Goal: Book appointment/travel/reservation

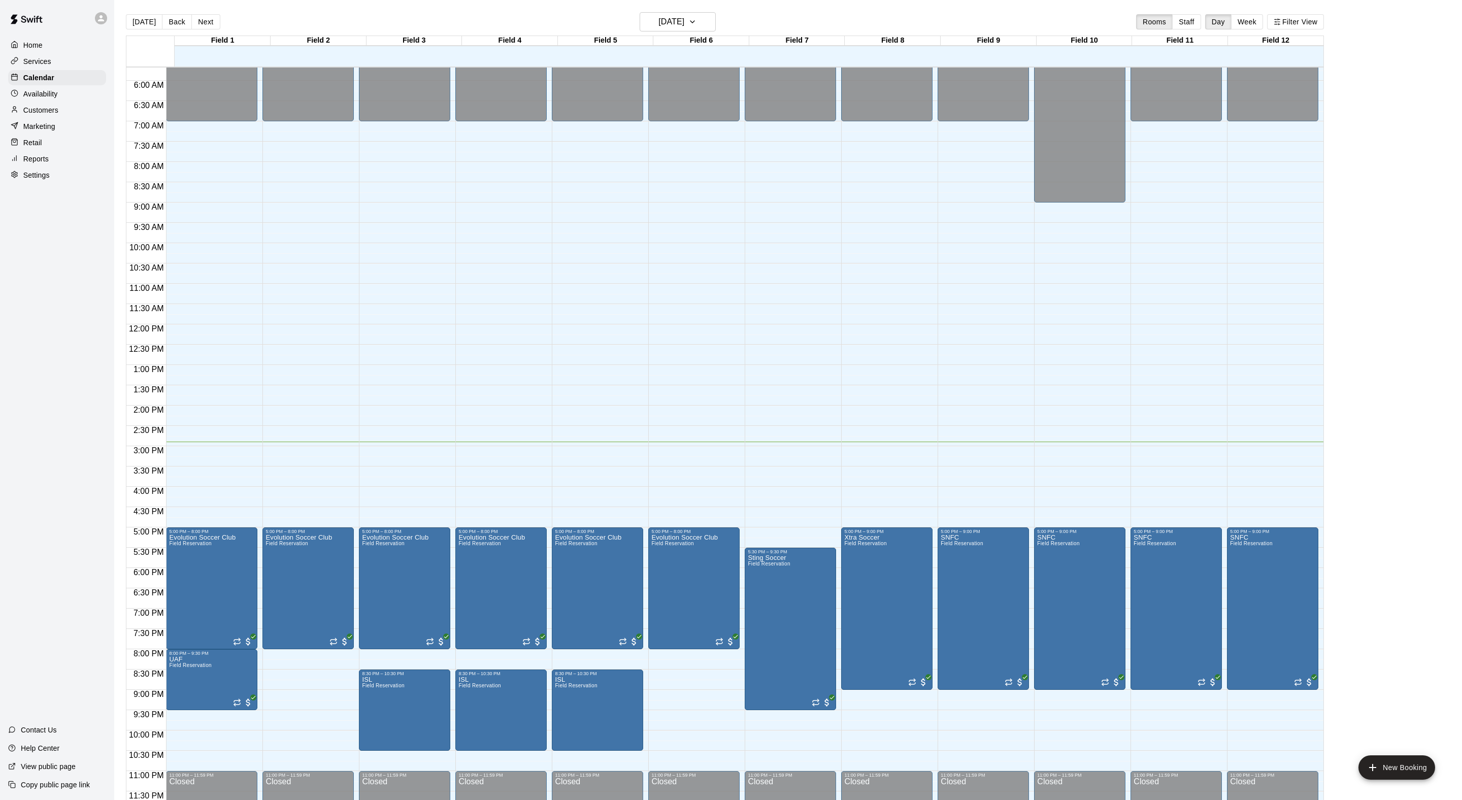
scroll to position [237, 0]
click at [192, 725] on icon "delete" at bounding box center [188, 720] width 7 height 9
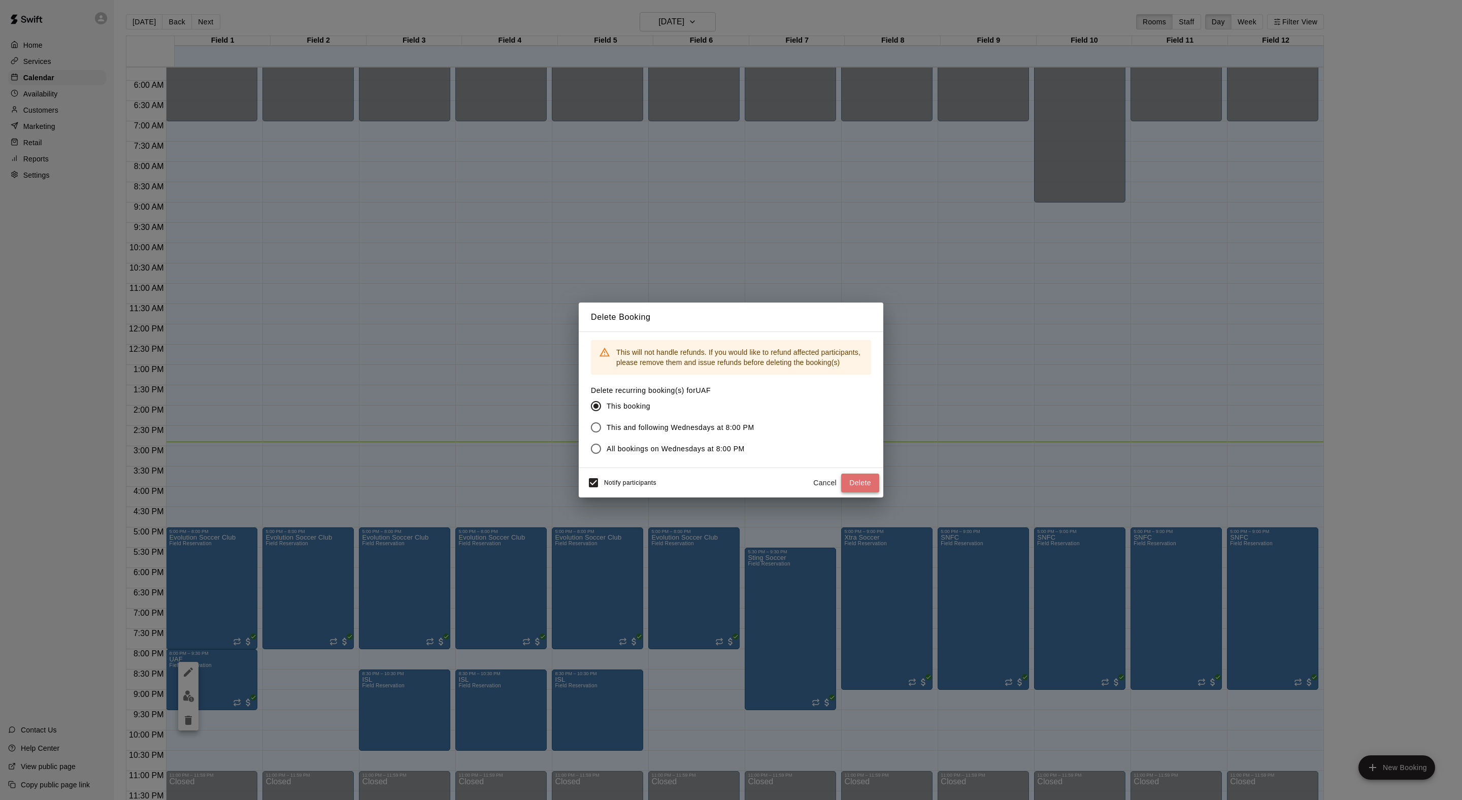
click at [847, 492] on button "Delete" at bounding box center [860, 483] width 38 height 19
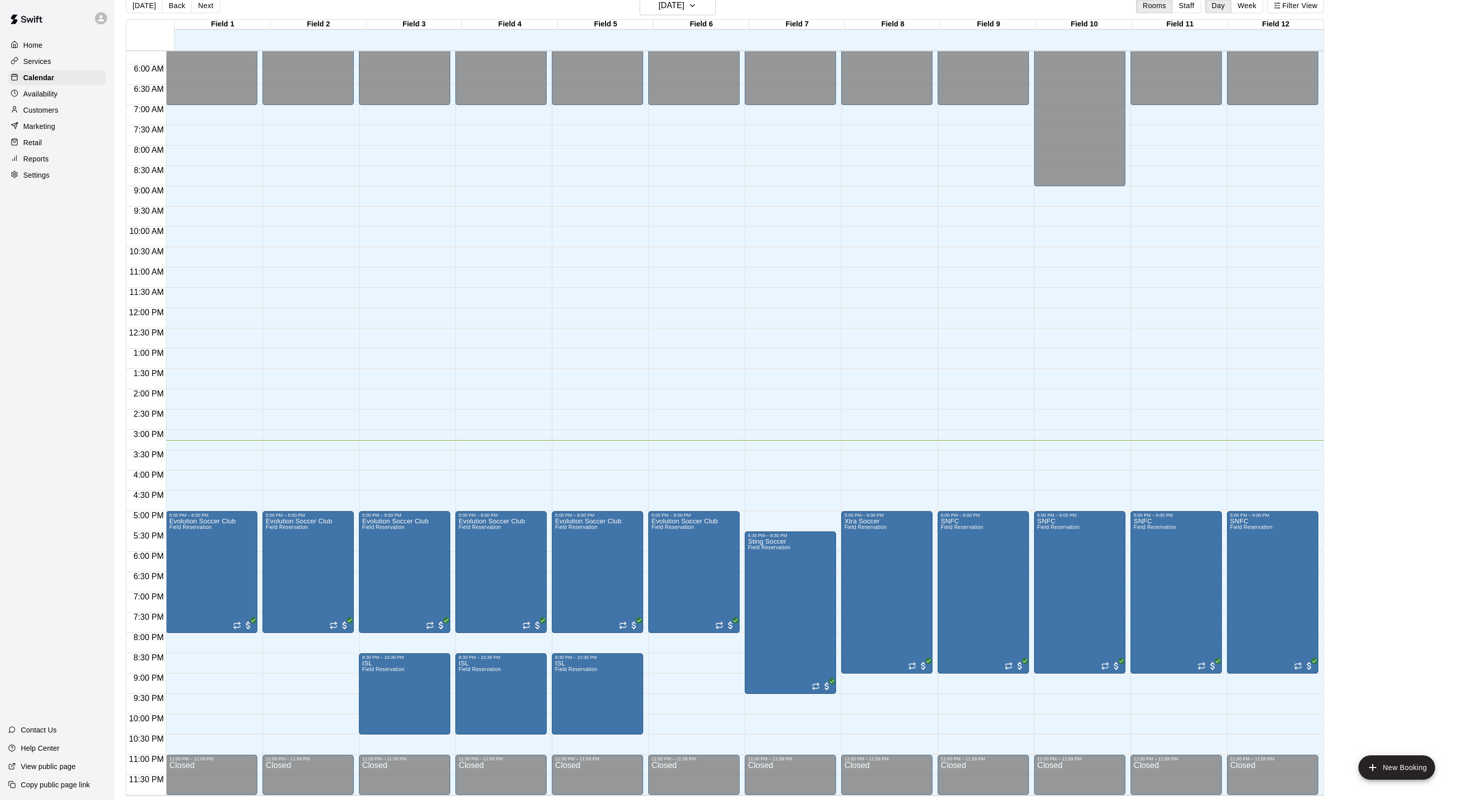
scroll to position [16, 0]
click at [220, 1] on button "Next" at bounding box center [205, 5] width 28 height 15
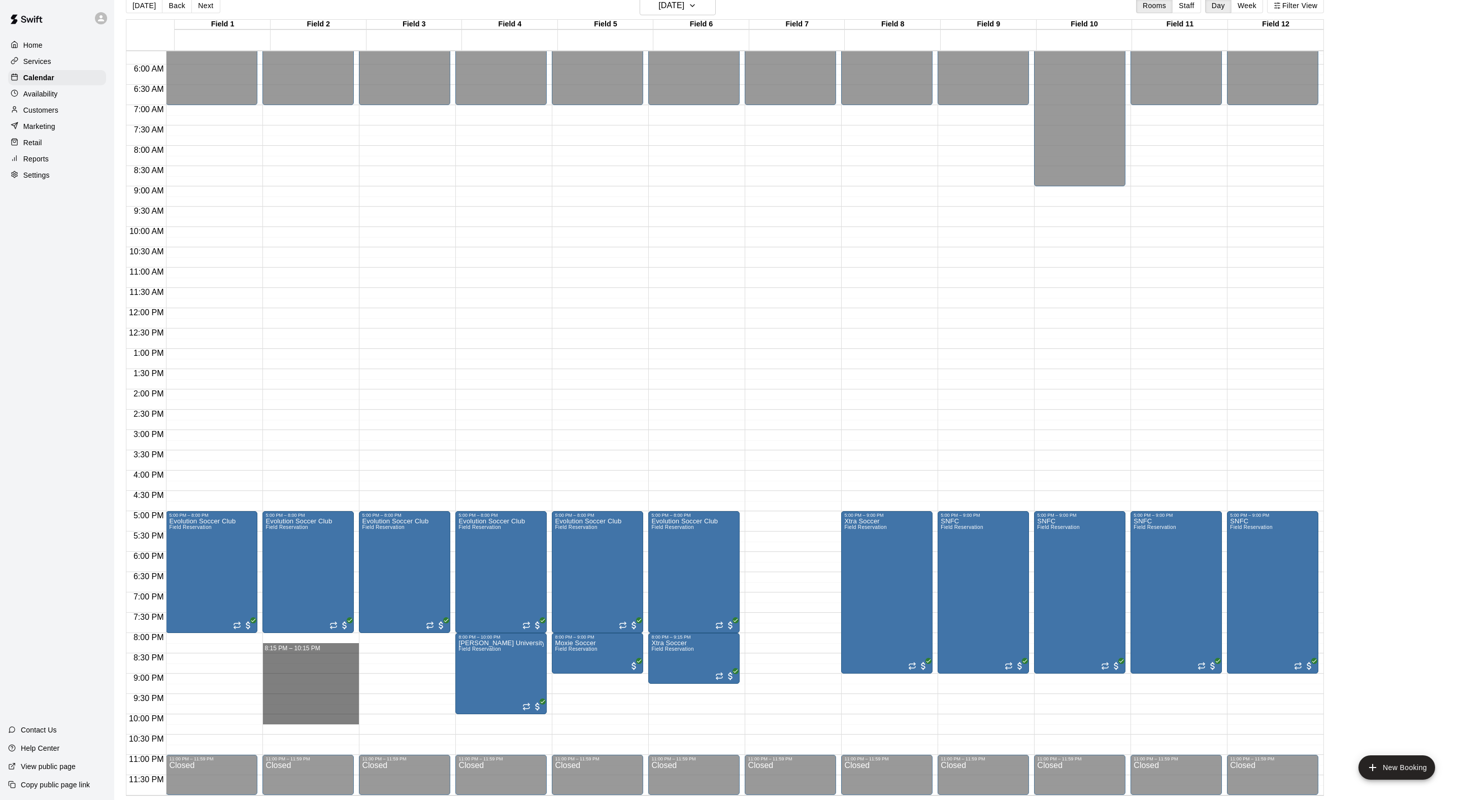
drag, startPoint x: 294, startPoint y: 646, endPoint x: 292, endPoint y: 721, distance: 75.1
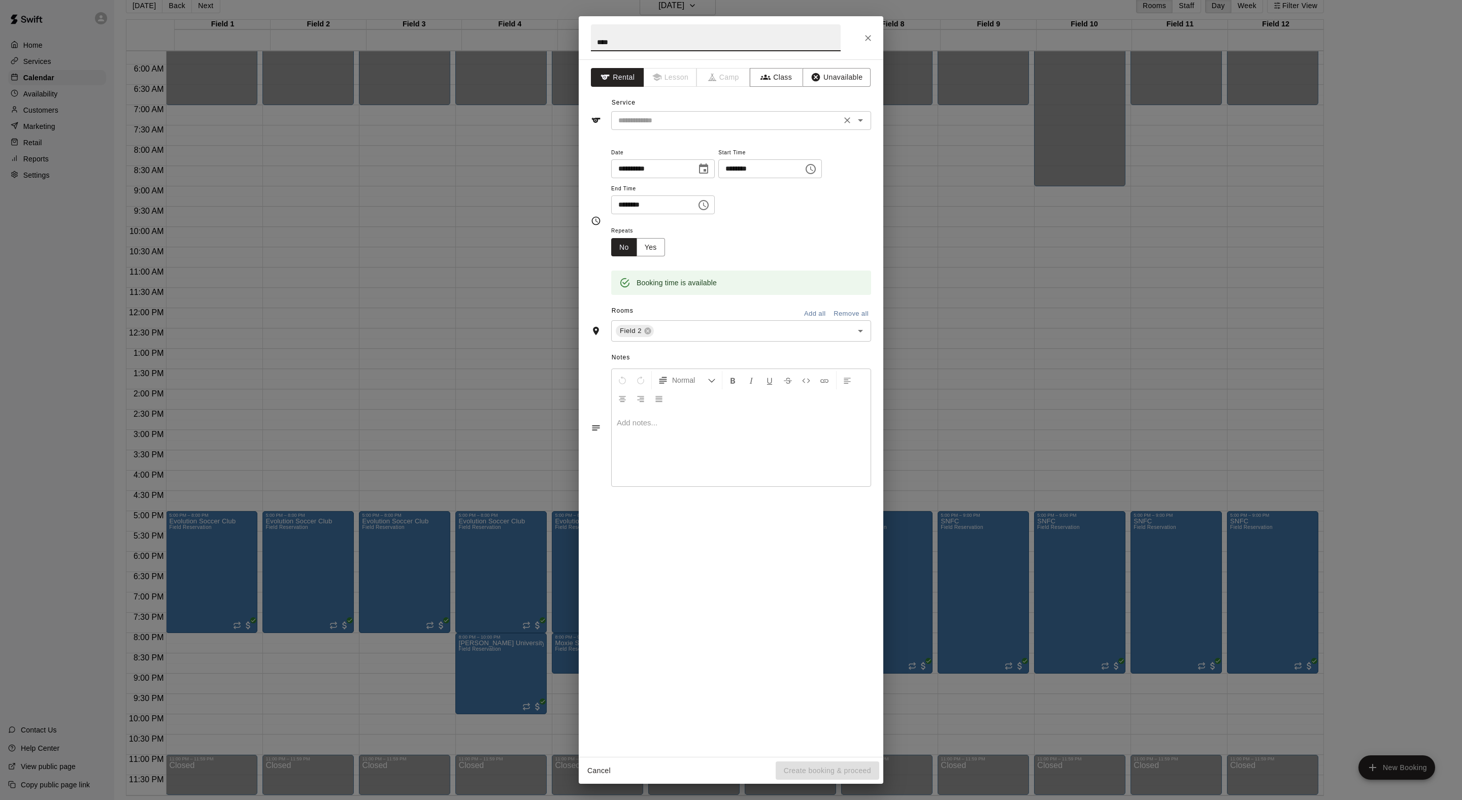
type input "****"
click at [742, 127] on input "text" at bounding box center [726, 120] width 224 height 13
click at [731, 173] on li "Field Reservation" at bounding box center [751, 165] width 240 height 17
type input "**********"
click at [718, 338] on input "text" at bounding box center [746, 331] width 183 height 13
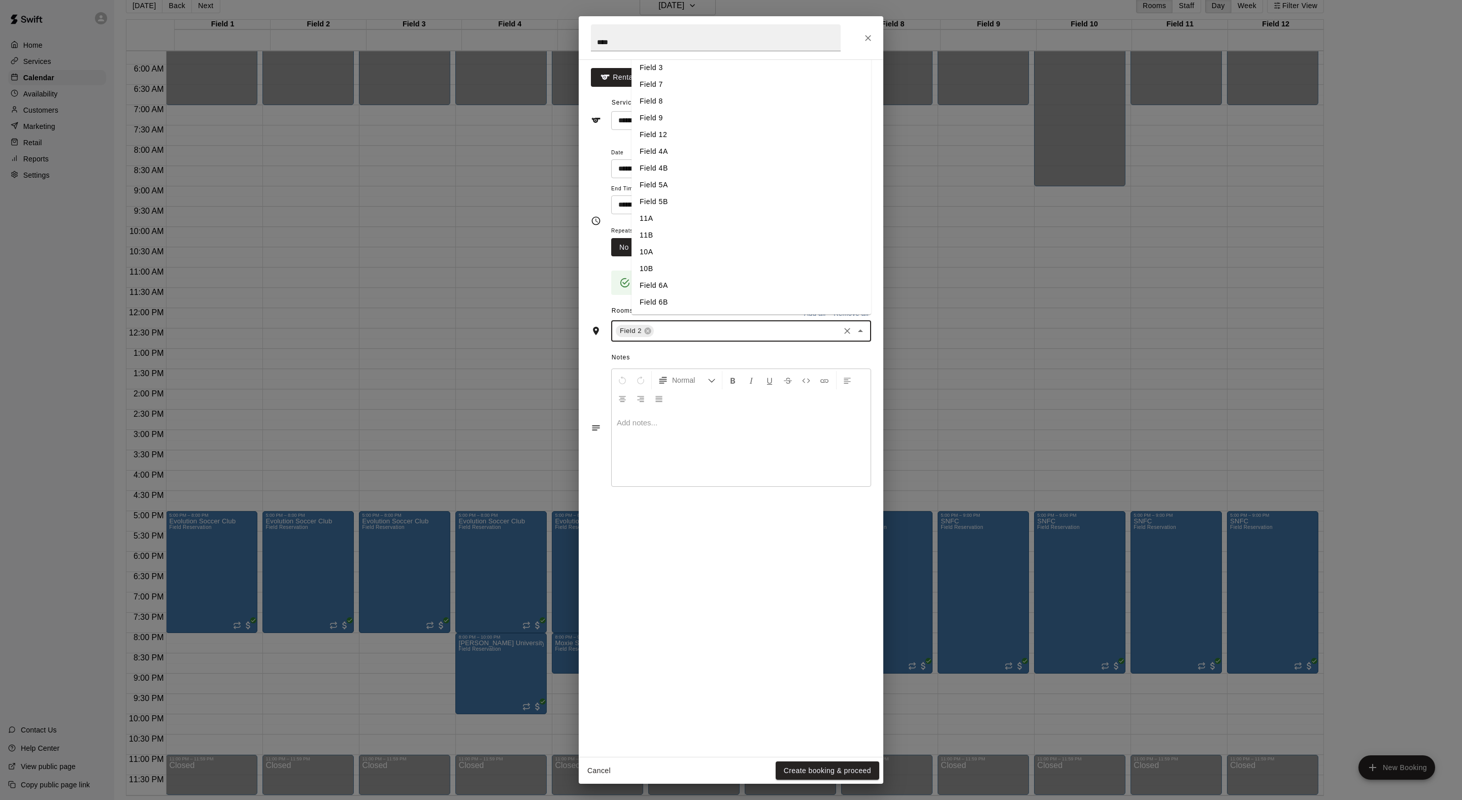
click at [684, 76] on li "Field 3" at bounding box center [751, 67] width 240 height 17
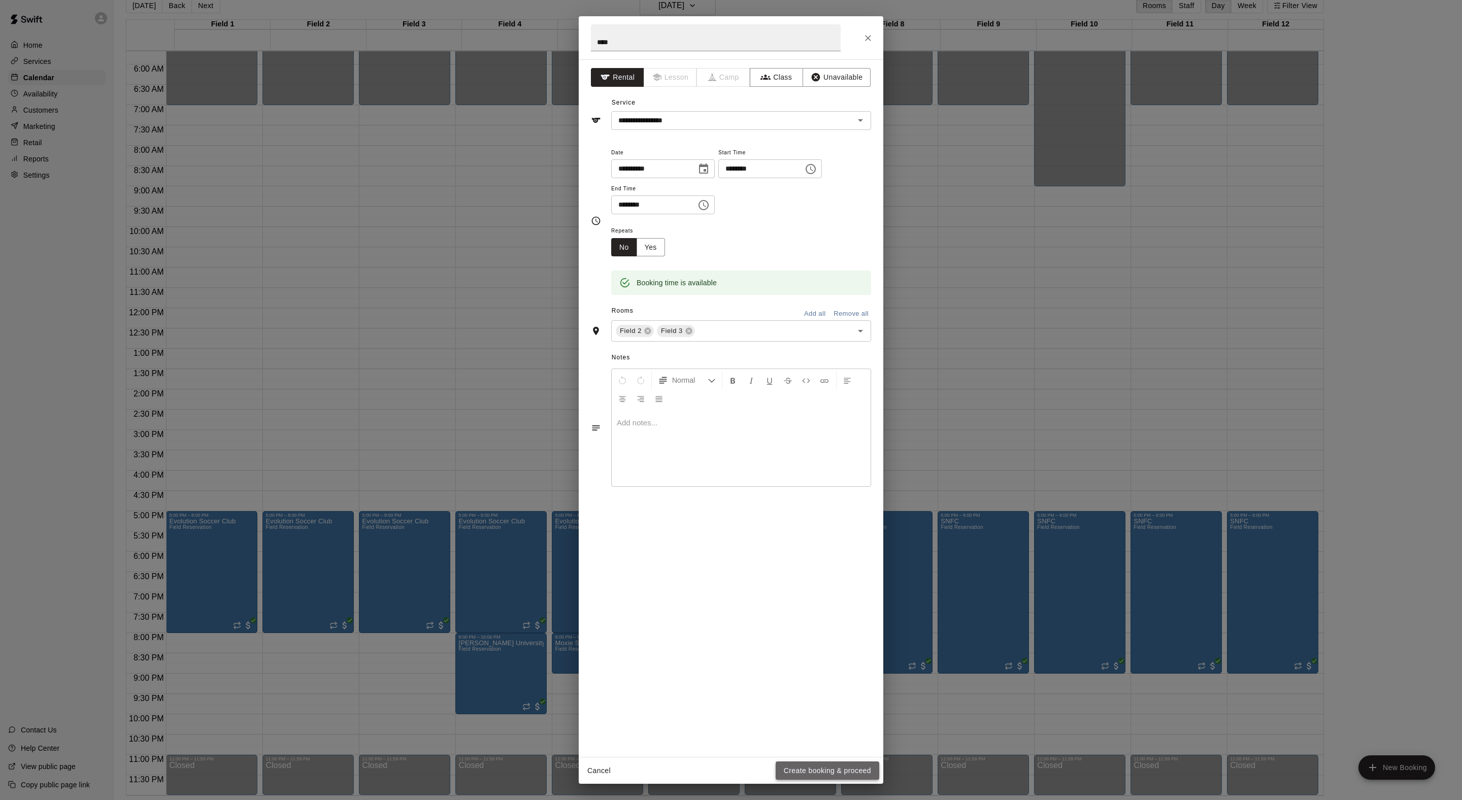
click at [803, 763] on button "Create booking & proceed" at bounding box center [828, 770] width 104 height 19
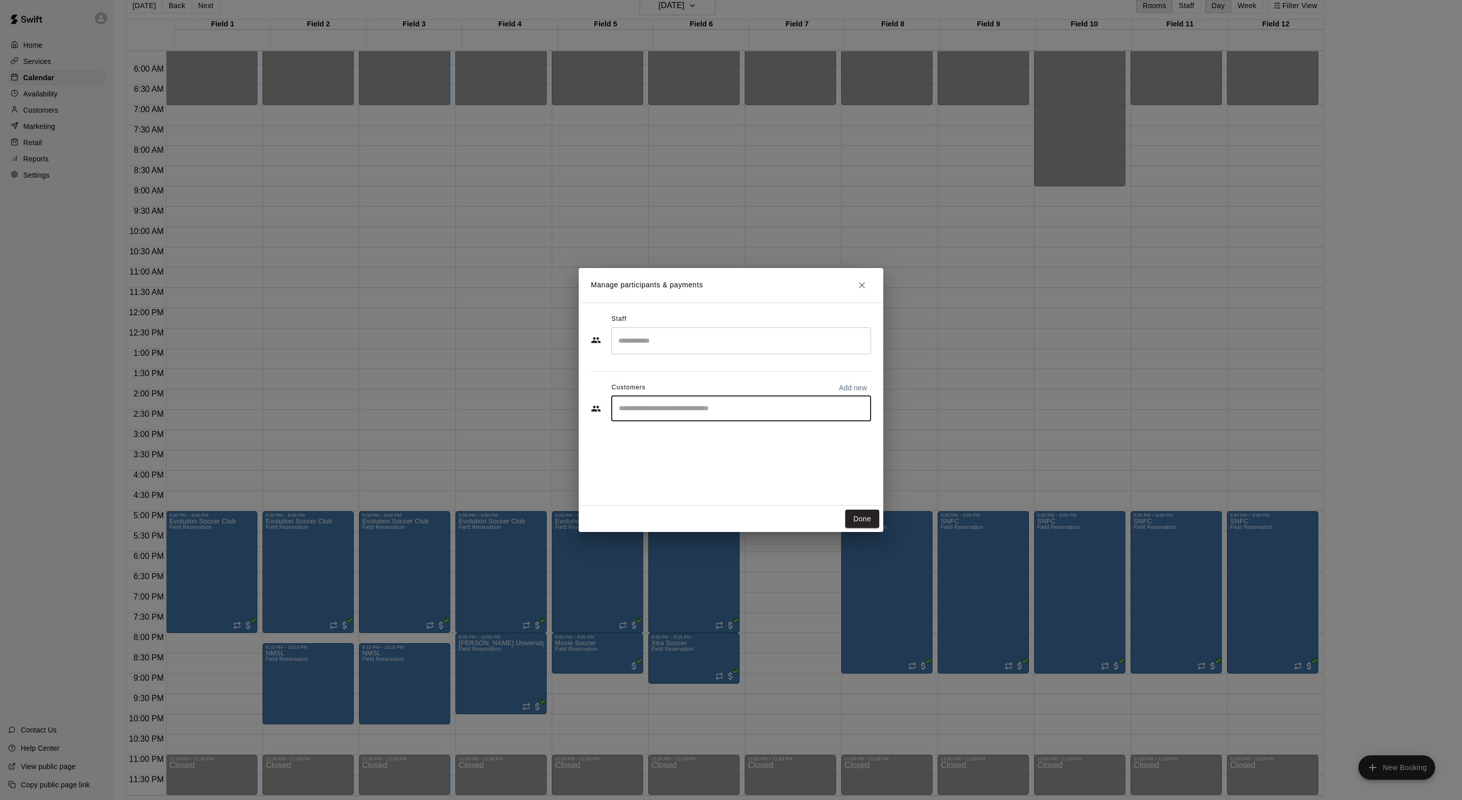
click at [685, 414] on input "Start typing to search customers..." at bounding box center [741, 409] width 251 height 10
type input "******"
click at [739, 454] on div "[PERSON_NAME]" at bounding box center [714, 454] width 109 height 11
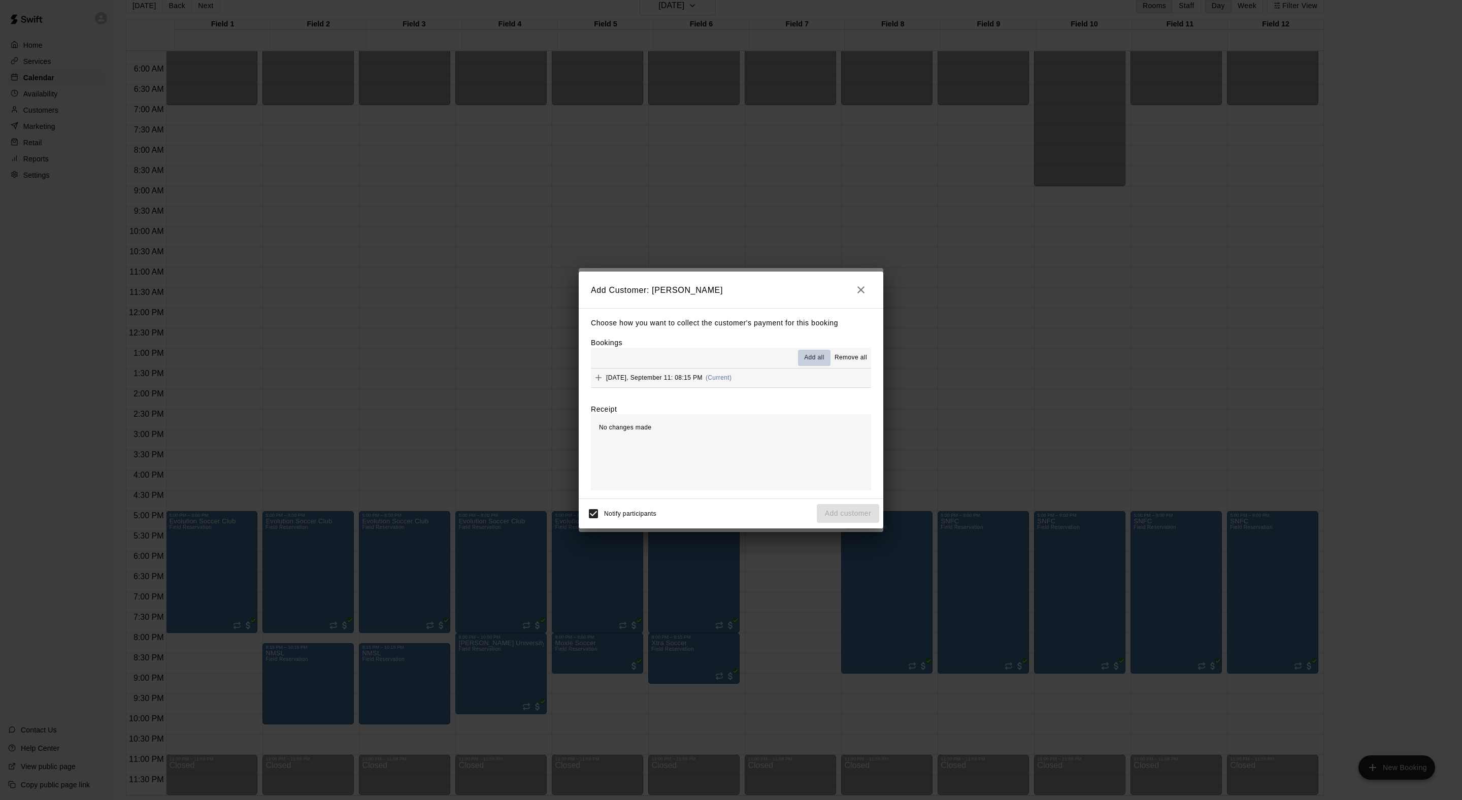
click at [811, 361] on button "Add all" at bounding box center [814, 358] width 32 height 16
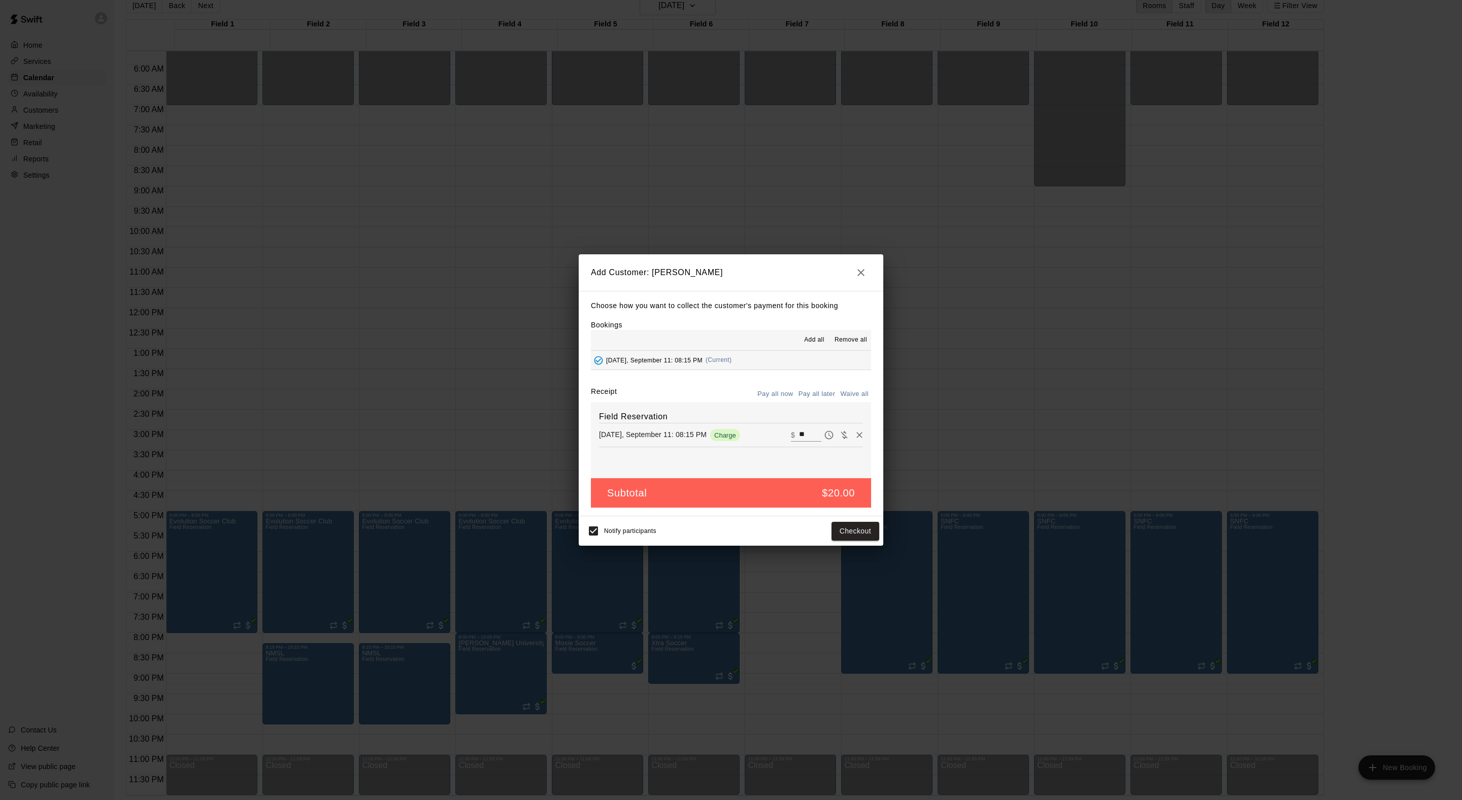
click at [847, 402] on button "Waive all" at bounding box center [855, 394] width 34 height 16
type input "*"
click at [838, 541] on button "Add customer" at bounding box center [848, 531] width 62 height 19
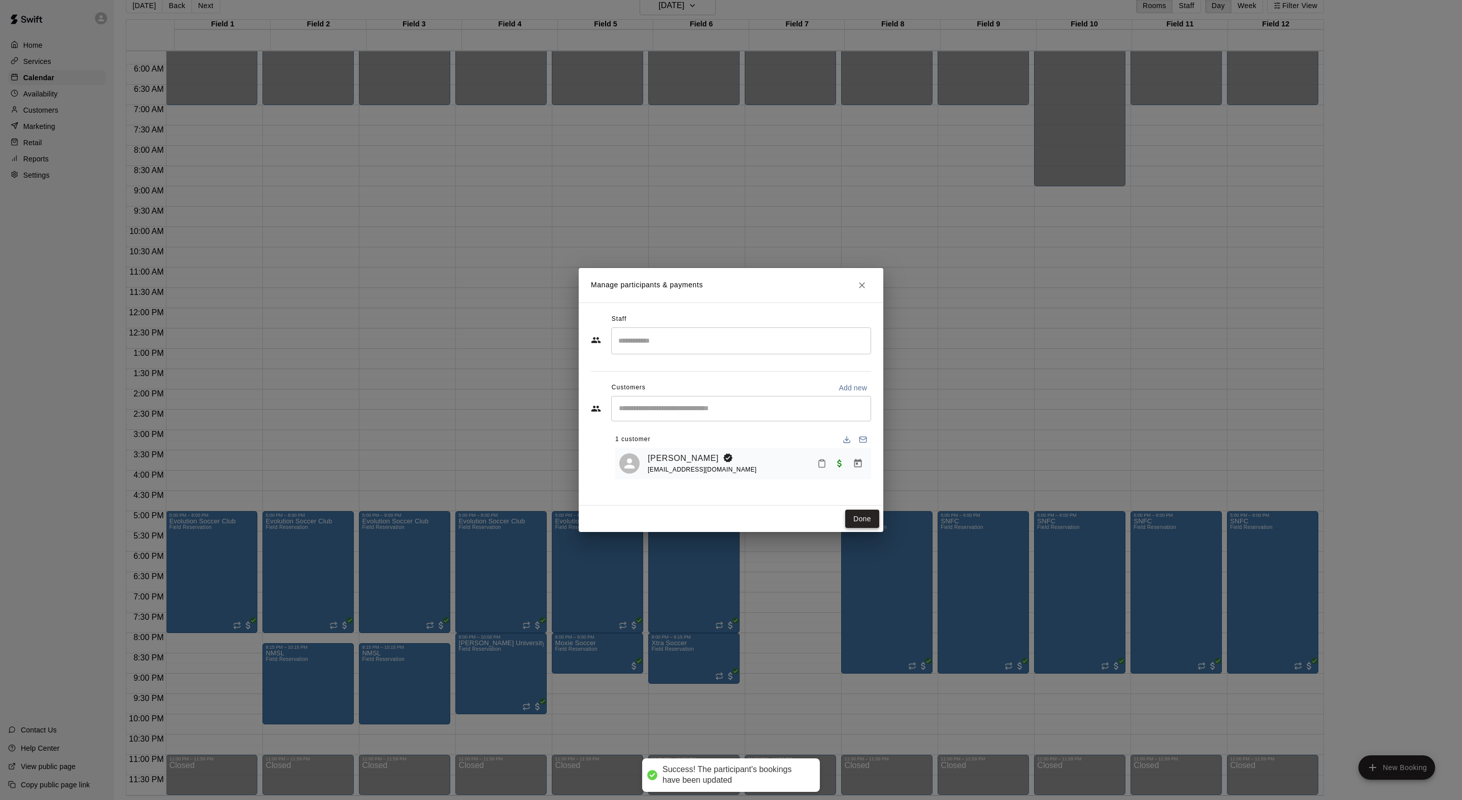
click at [854, 528] on button "Done" at bounding box center [862, 519] width 34 height 19
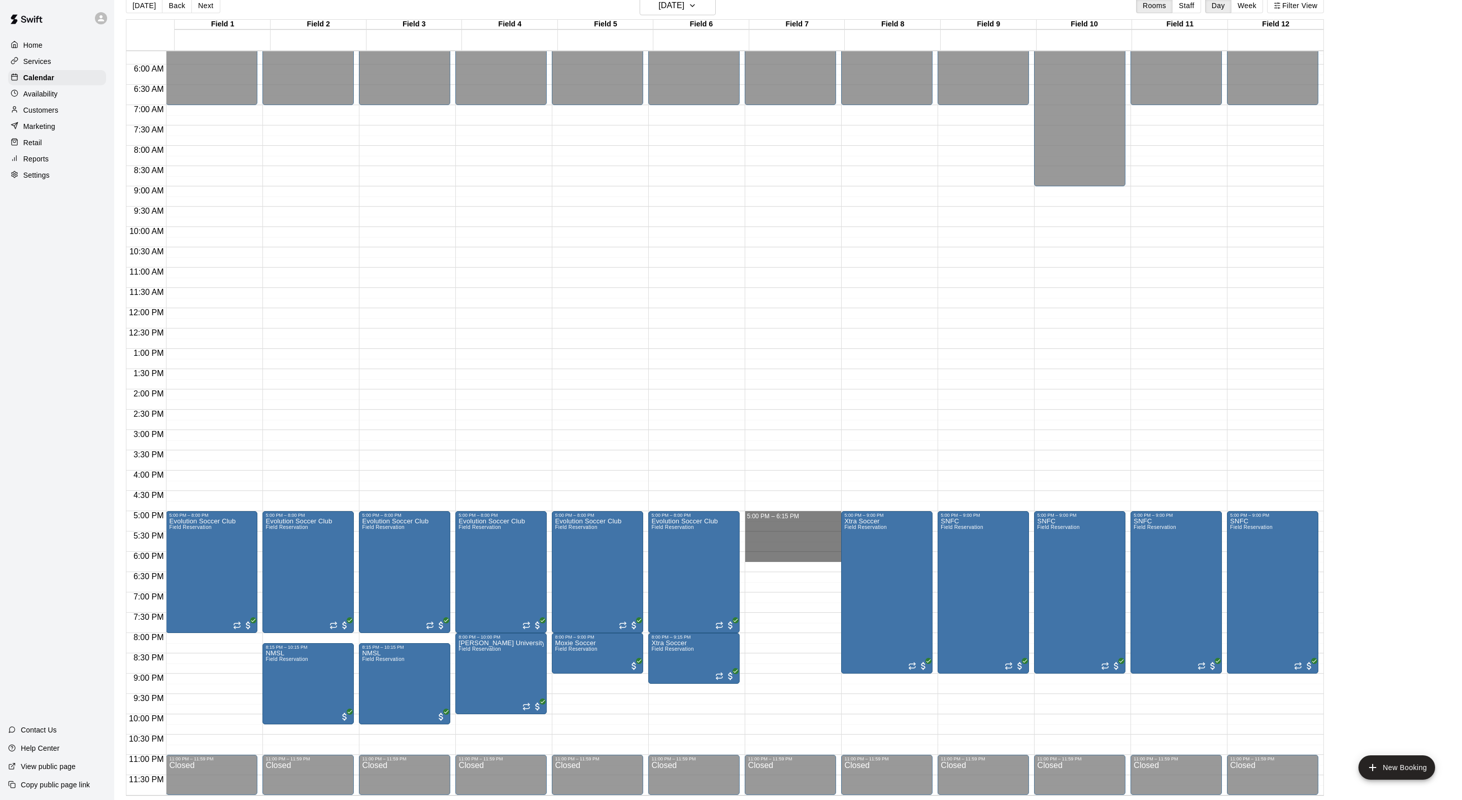
drag, startPoint x: 774, startPoint y: 515, endPoint x: 778, endPoint y: 556, distance: 41.8
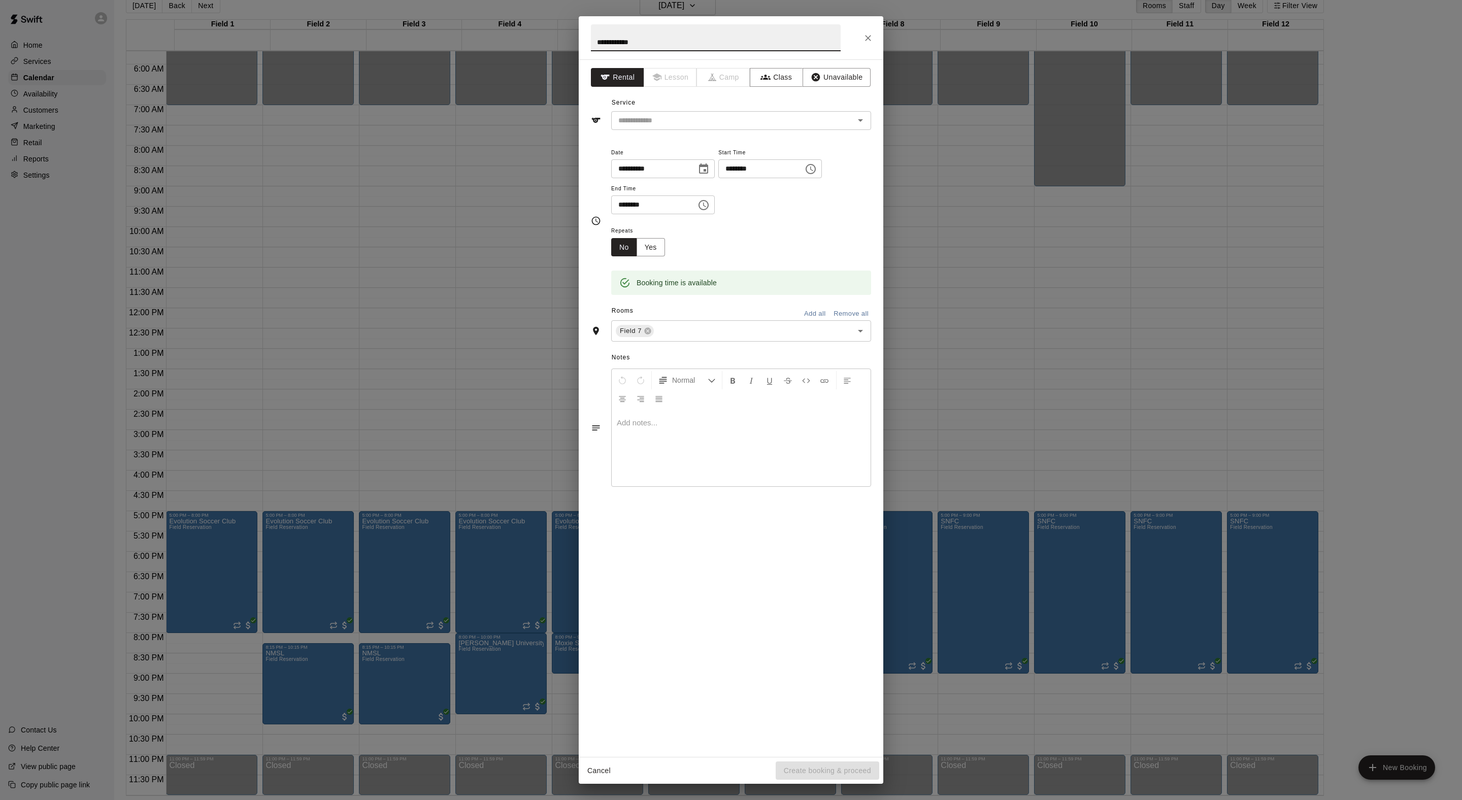
type input "**********"
click at [683, 159] on div "**********" at bounding box center [731, 407] width 305 height 697
click at [682, 127] on input "text" at bounding box center [726, 120] width 224 height 13
click at [682, 153] on ul "Field Reservation" at bounding box center [751, 165] width 240 height 25
click at [682, 159] on li "Field Reservation" at bounding box center [751, 165] width 240 height 17
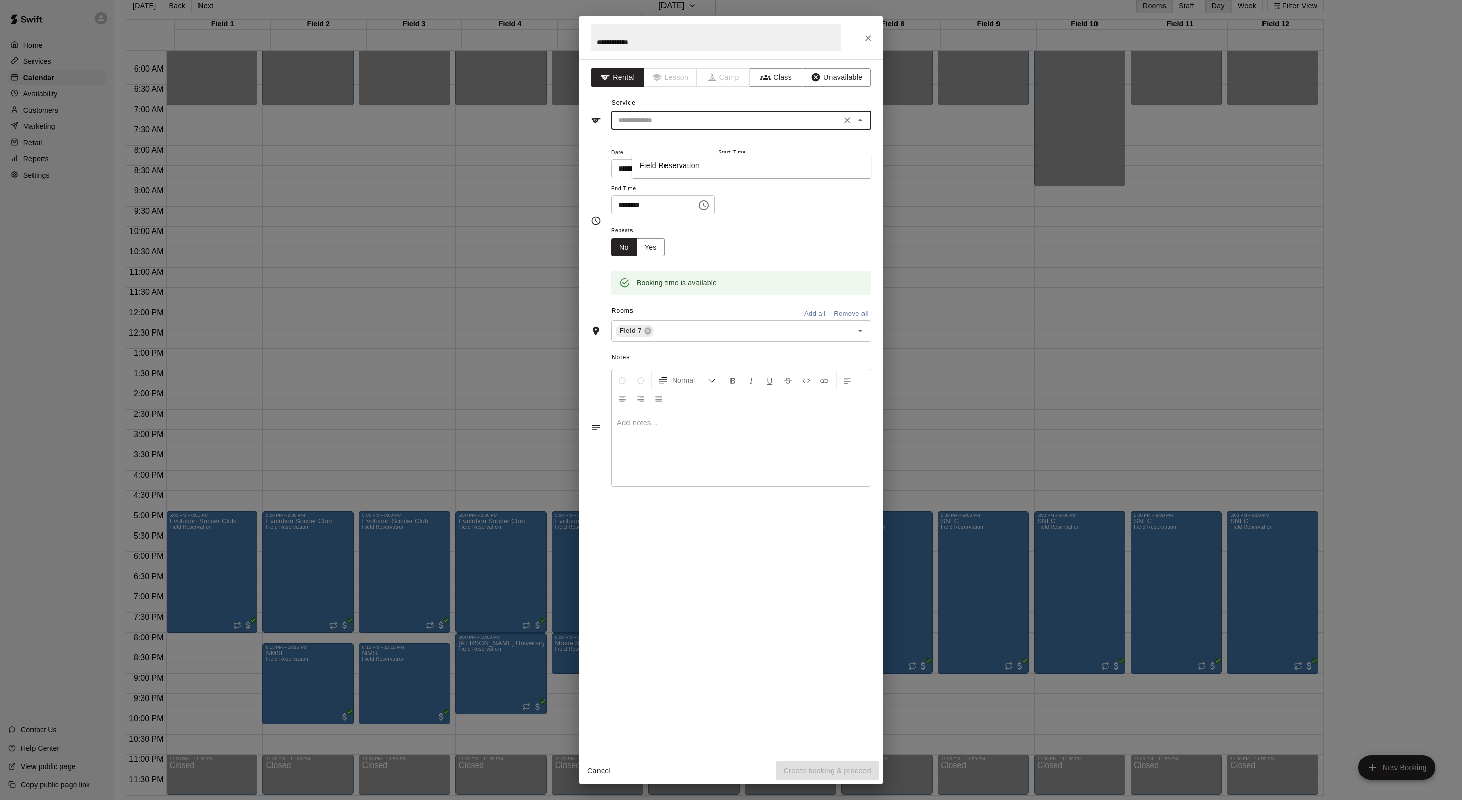
type input "**********"
click at [825, 776] on button "Create booking & proceed" at bounding box center [828, 770] width 104 height 19
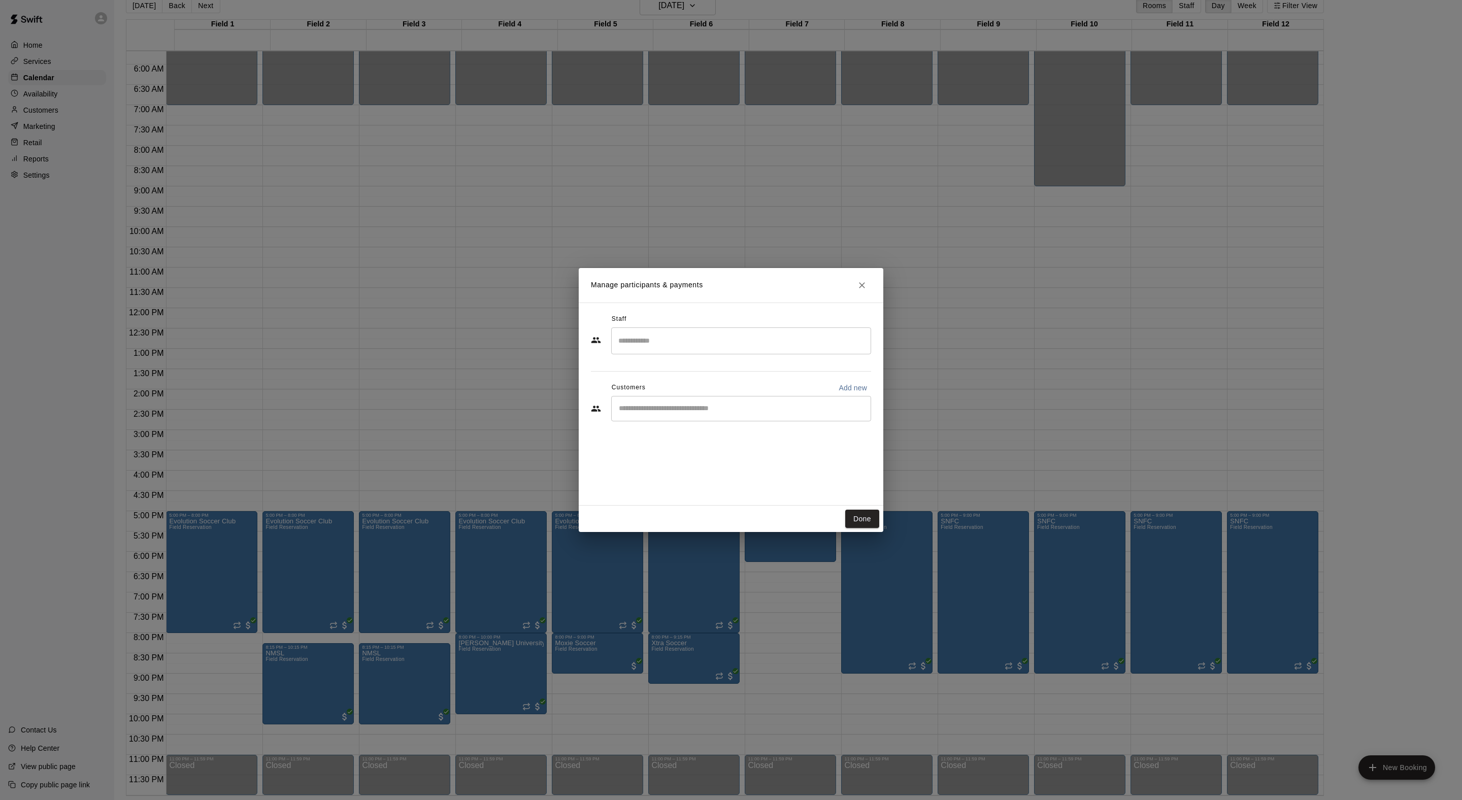
click at [729, 396] on div "Customers Add new" at bounding box center [731, 388] width 280 height 16
click at [729, 431] on div "Staff ​ Customers Add new ​" at bounding box center [731, 371] width 280 height 120
click at [708, 421] on div "​" at bounding box center [741, 408] width 260 height 25
type input "****"
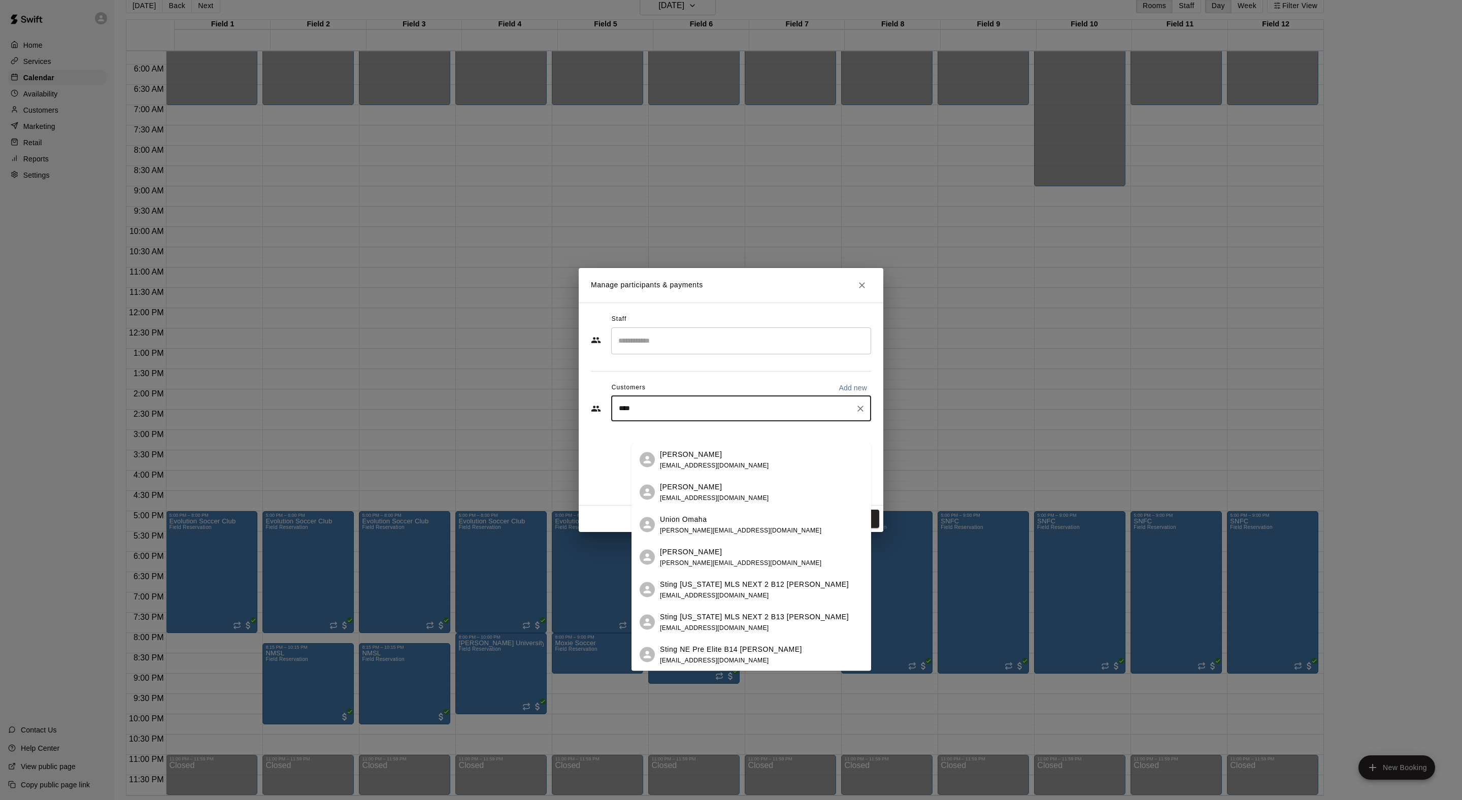
click at [720, 460] on div "[PERSON_NAME] [EMAIL_ADDRESS][DOMAIN_NAME]" at bounding box center [714, 460] width 109 height 22
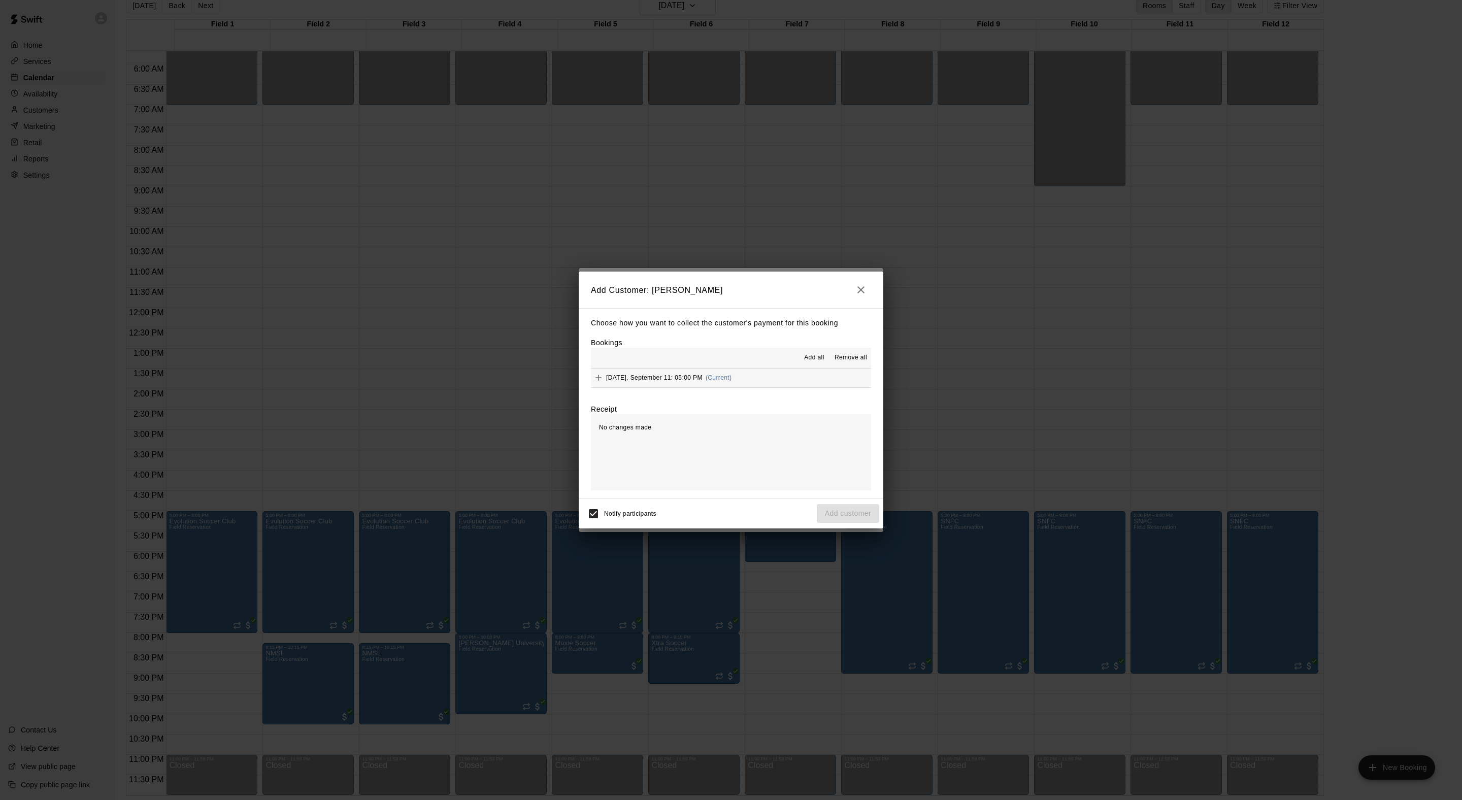
click at [804, 355] on span "Add all" at bounding box center [814, 358] width 20 height 10
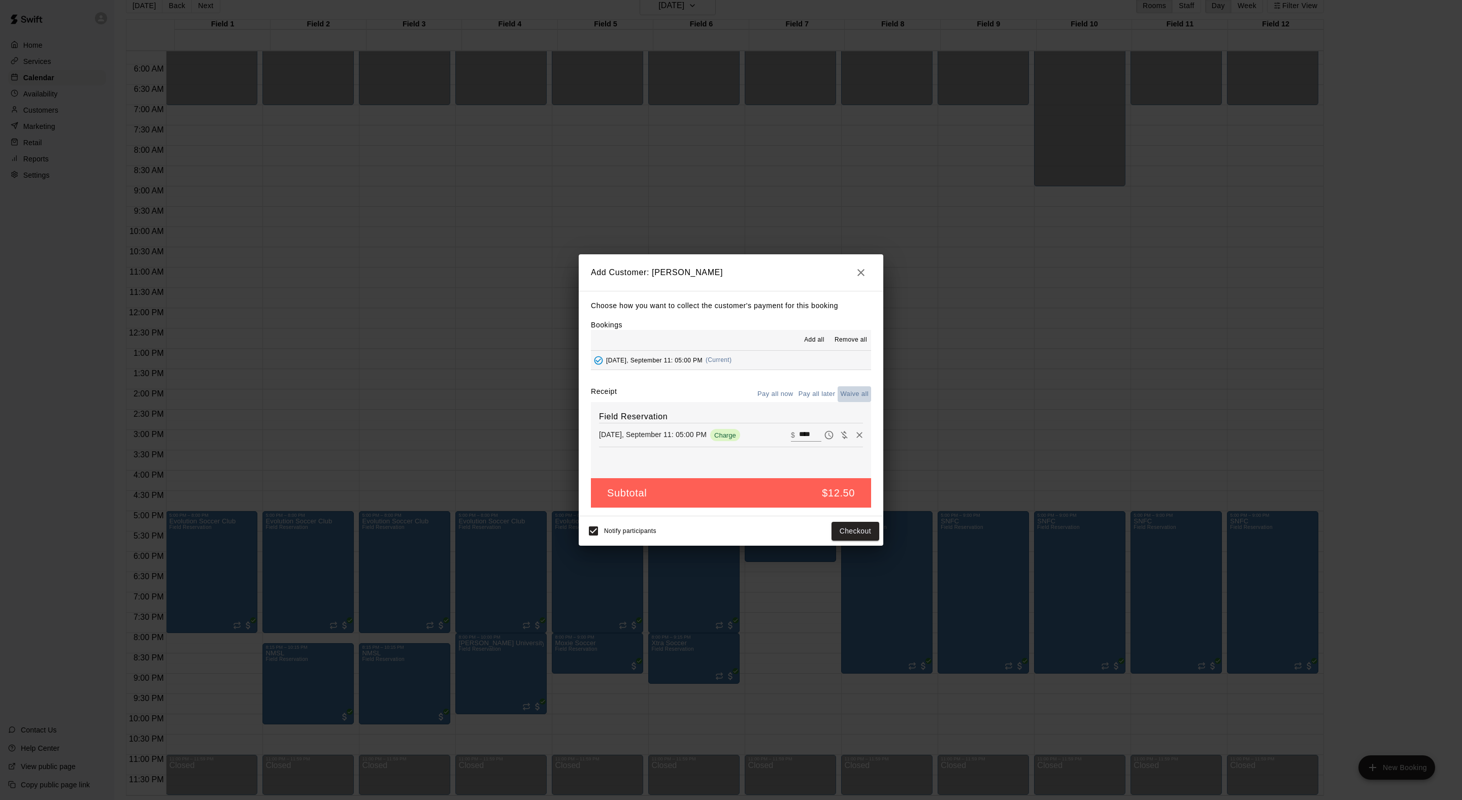
click at [840, 398] on button "Waive all" at bounding box center [855, 394] width 34 height 16
type input "*"
click at [850, 541] on button "Add customer" at bounding box center [848, 531] width 62 height 19
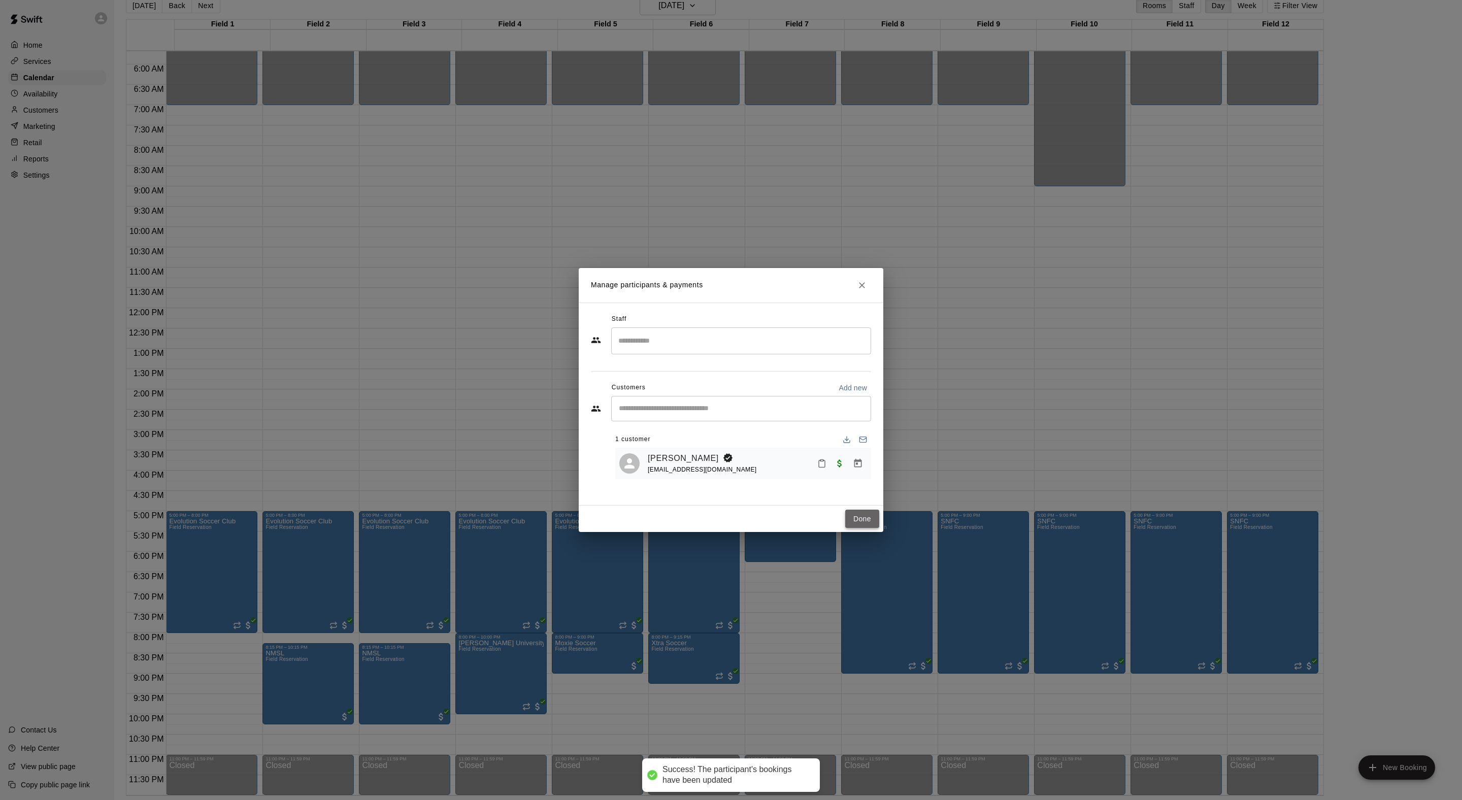
click at [859, 528] on button "Done" at bounding box center [862, 519] width 34 height 19
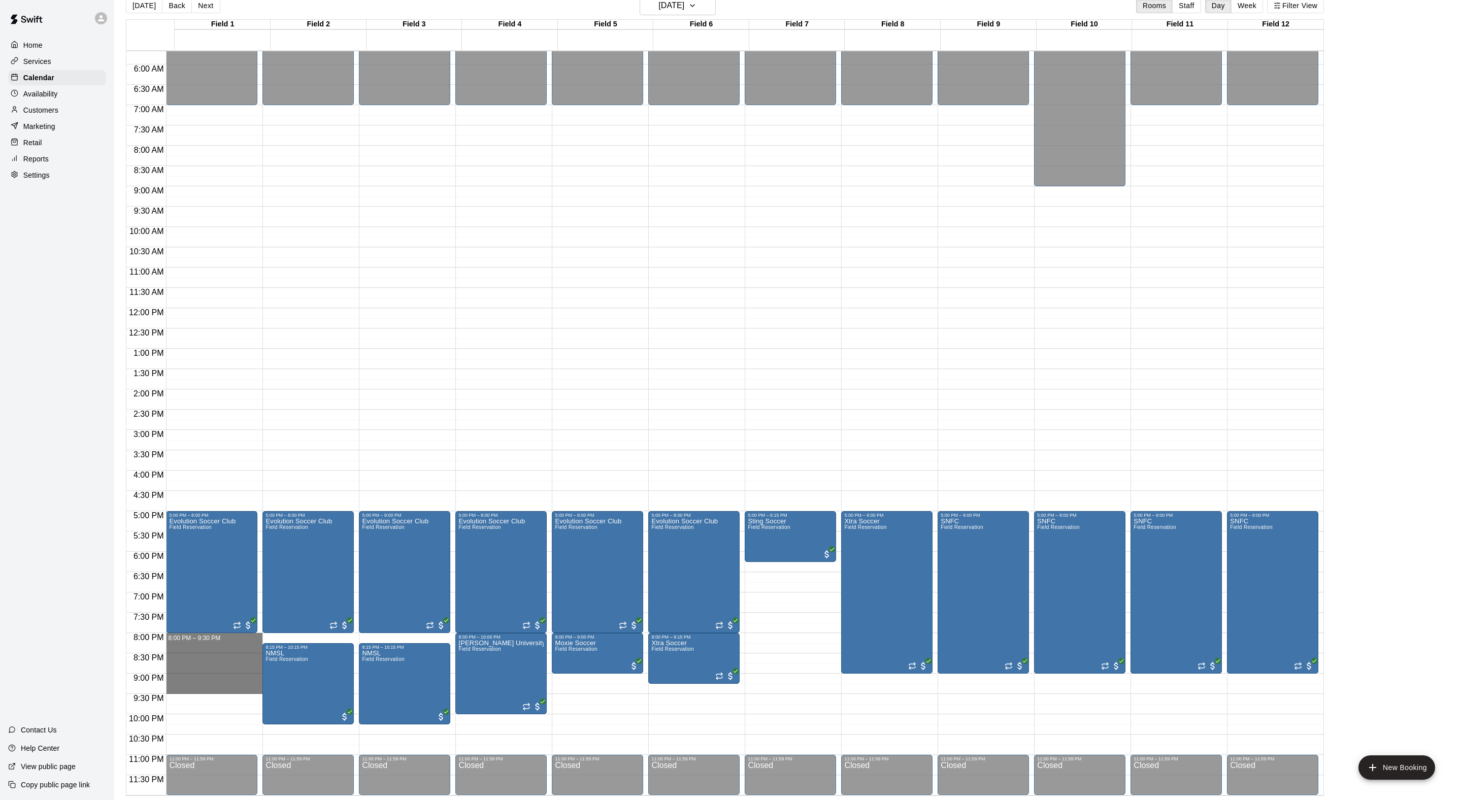
drag, startPoint x: 186, startPoint y: 640, endPoint x: 185, endPoint y: 686, distance: 46.7
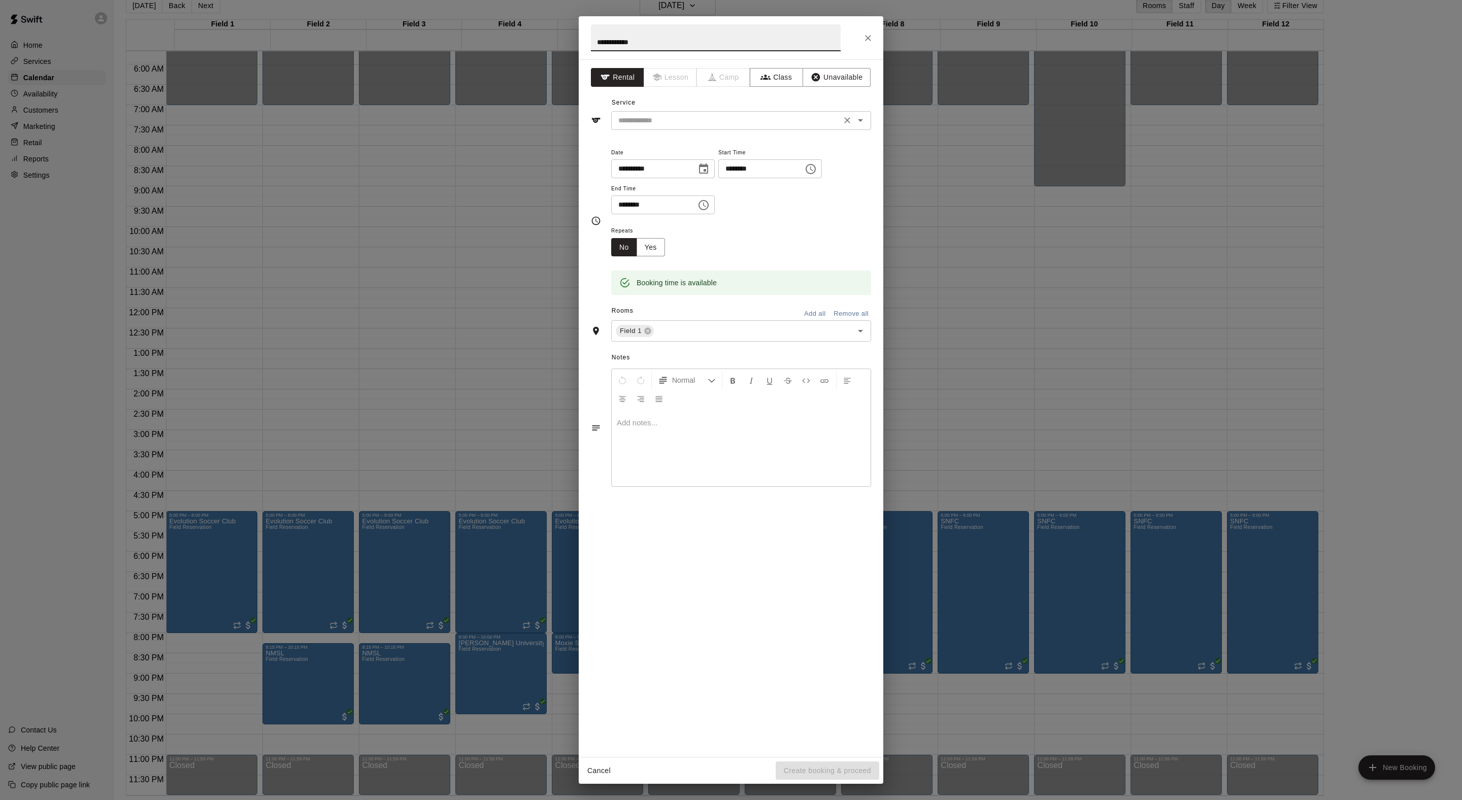
click at [710, 130] on div "​" at bounding box center [741, 120] width 260 height 19
type input "**********"
click at [706, 166] on li "Field Reservation" at bounding box center [751, 165] width 240 height 17
type input "**********"
click at [842, 765] on button "Create booking & proceed" at bounding box center [828, 770] width 104 height 19
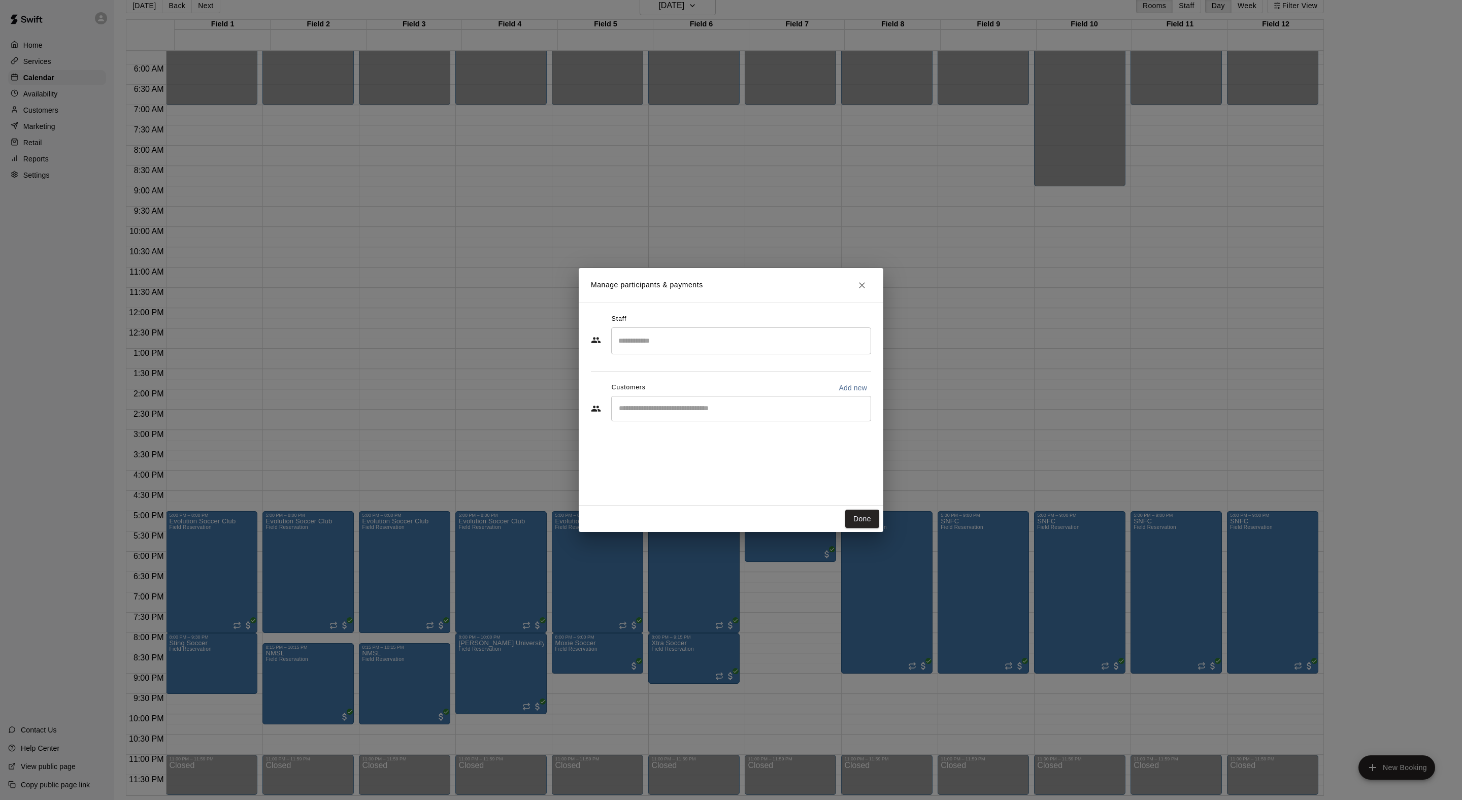
click at [696, 414] on input "Start typing to search customers..." at bounding box center [741, 409] width 251 height 10
type input "****"
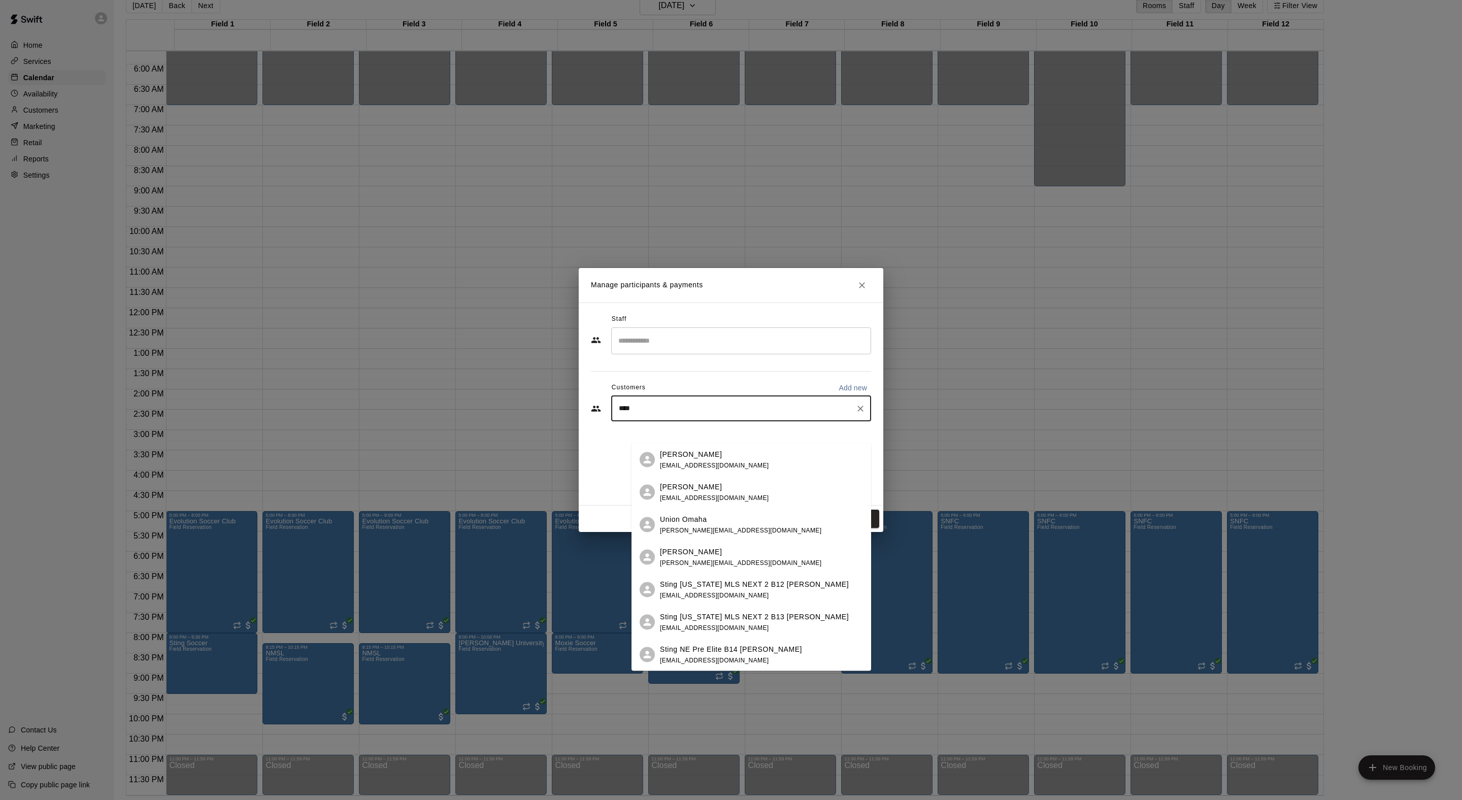
click at [728, 462] on span "[EMAIL_ADDRESS][DOMAIN_NAME]" at bounding box center [714, 464] width 109 height 7
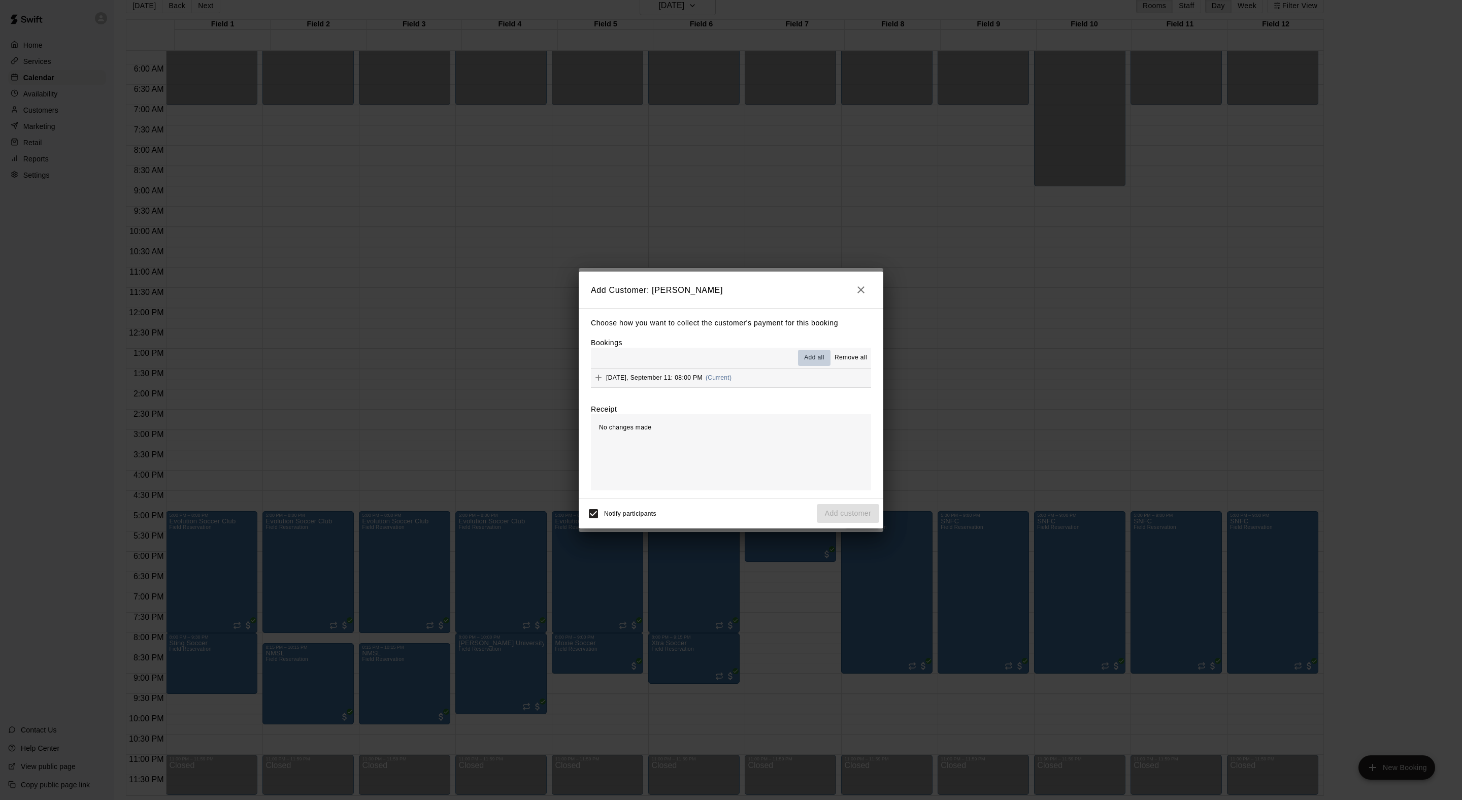
click at [804, 355] on span "Add all" at bounding box center [814, 358] width 20 height 10
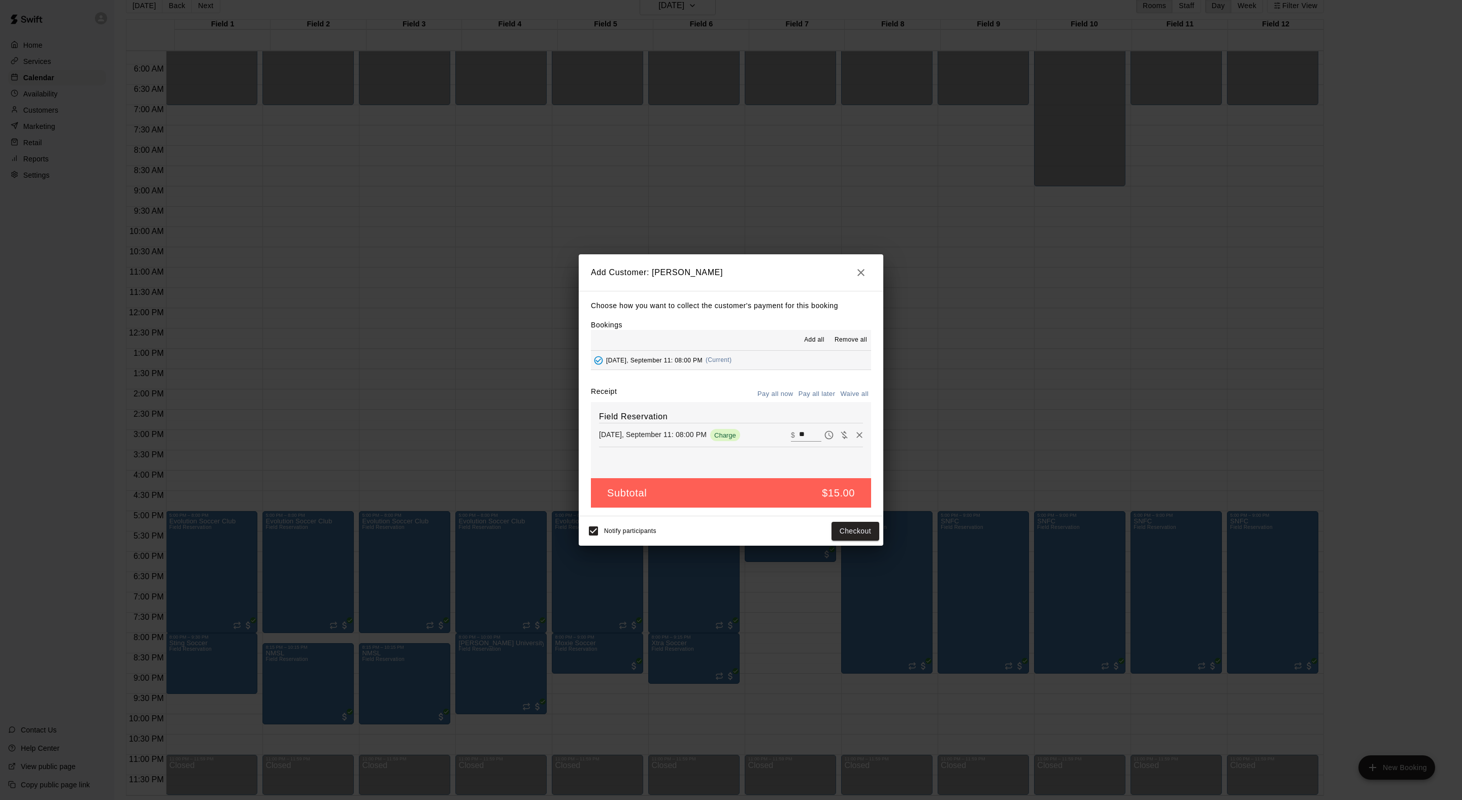
click at [848, 402] on button "Waive all" at bounding box center [855, 394] width 34 height 16
type input "*"
click at [854, 541] on button "Add customer" at bounding box center [848, 531] width 62 height 19
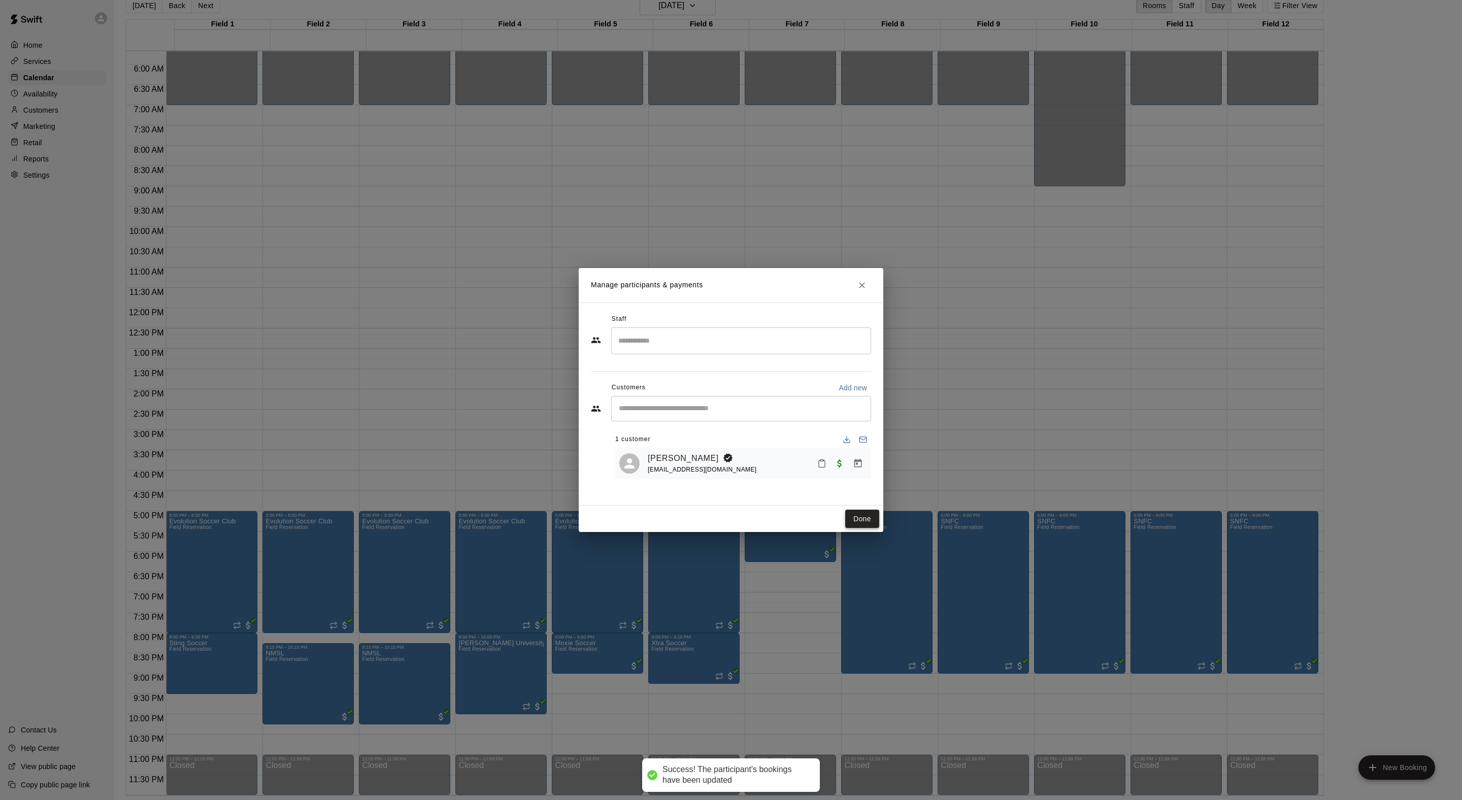
click at [864, 528] on button "Done" at bounding box center [862, 519] width 34 height 19
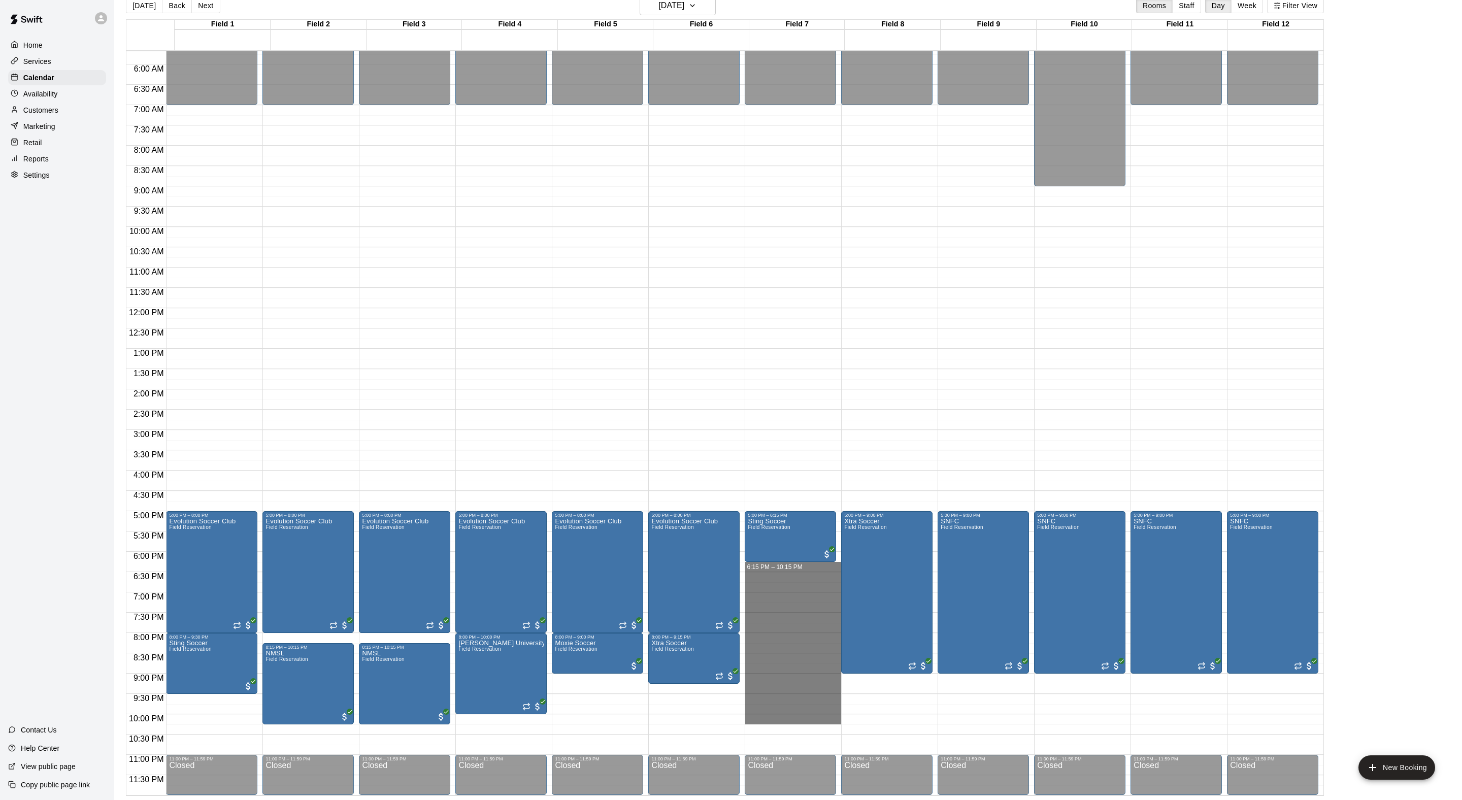
drag, startPoint x: 764, startPoint y: 564, endPoint x: 772, endPoint y: 716, distance: 151.4
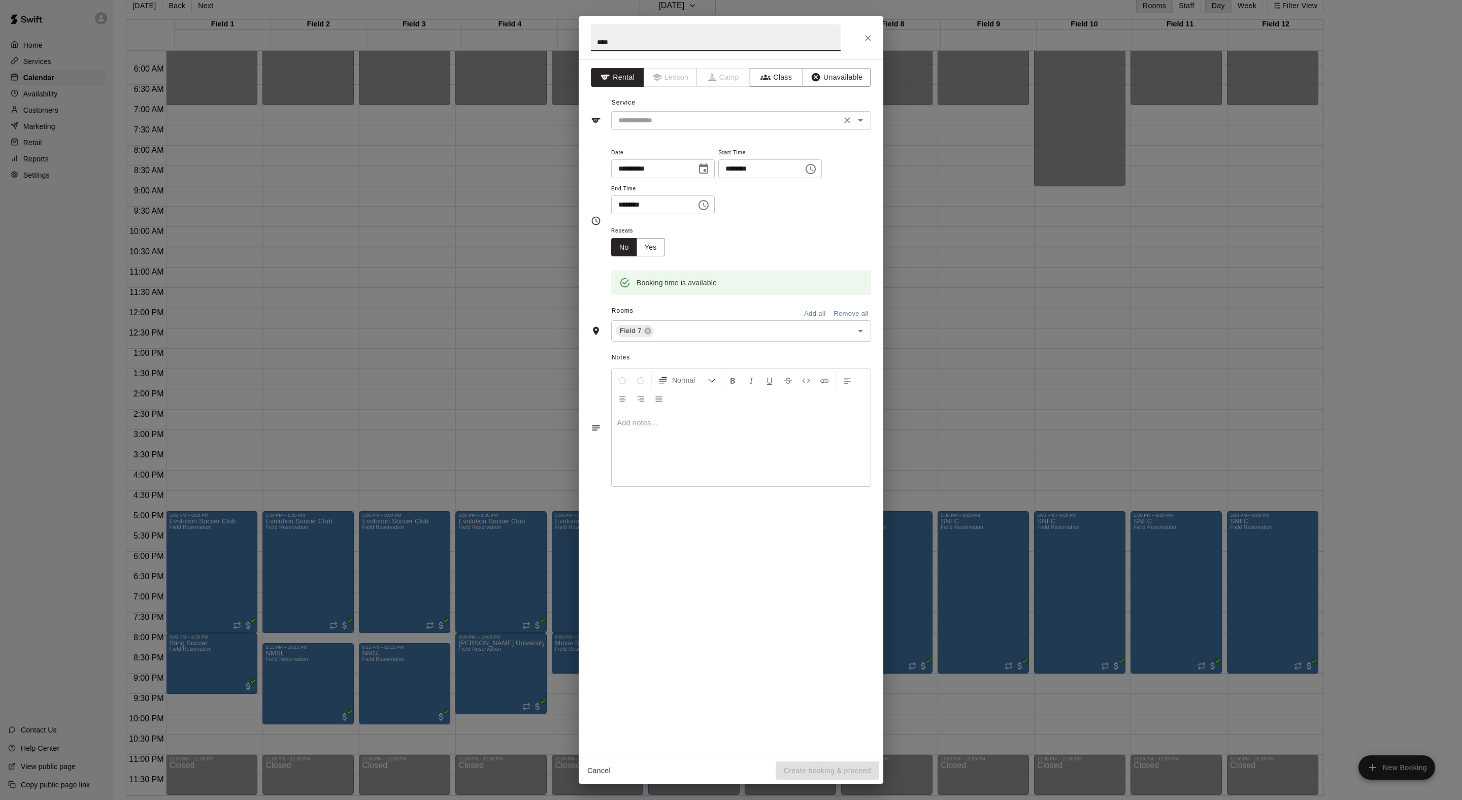
type input "****"
click at [681, 127] on input "text" at bounding box center [726, 120] width 224 height 13
click at [681, 157] on li "Field Reservation" at bounding box center [751, 165] width 240 height 17
type input "**********"
click at [833, 781] on div "Cancel Create booking & proceed" at bounding box center [731, 770] width 305 height 27
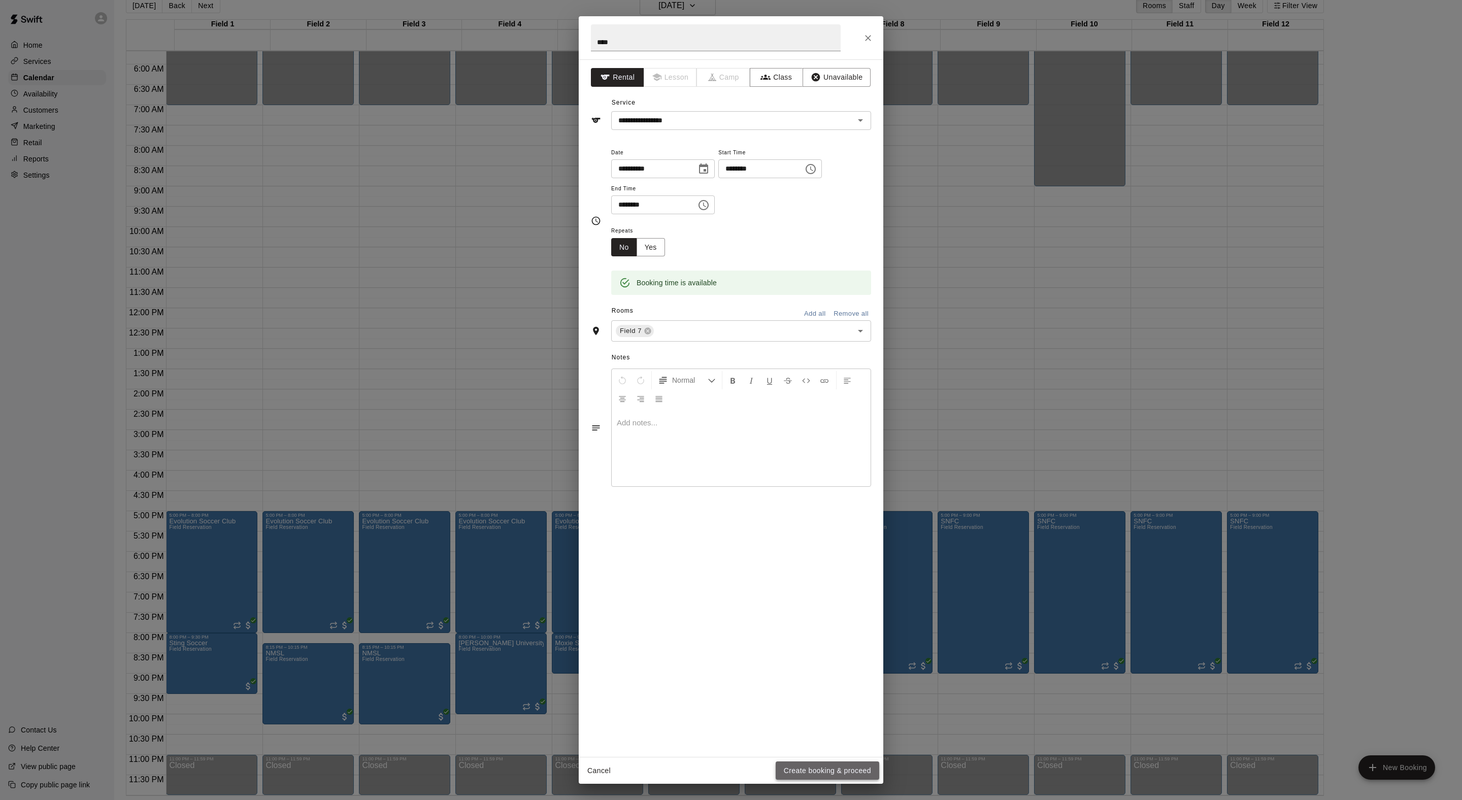
click at [833, 768] on button "Create booking & proceed" at bounding box center [828, 770] width 104 height 19
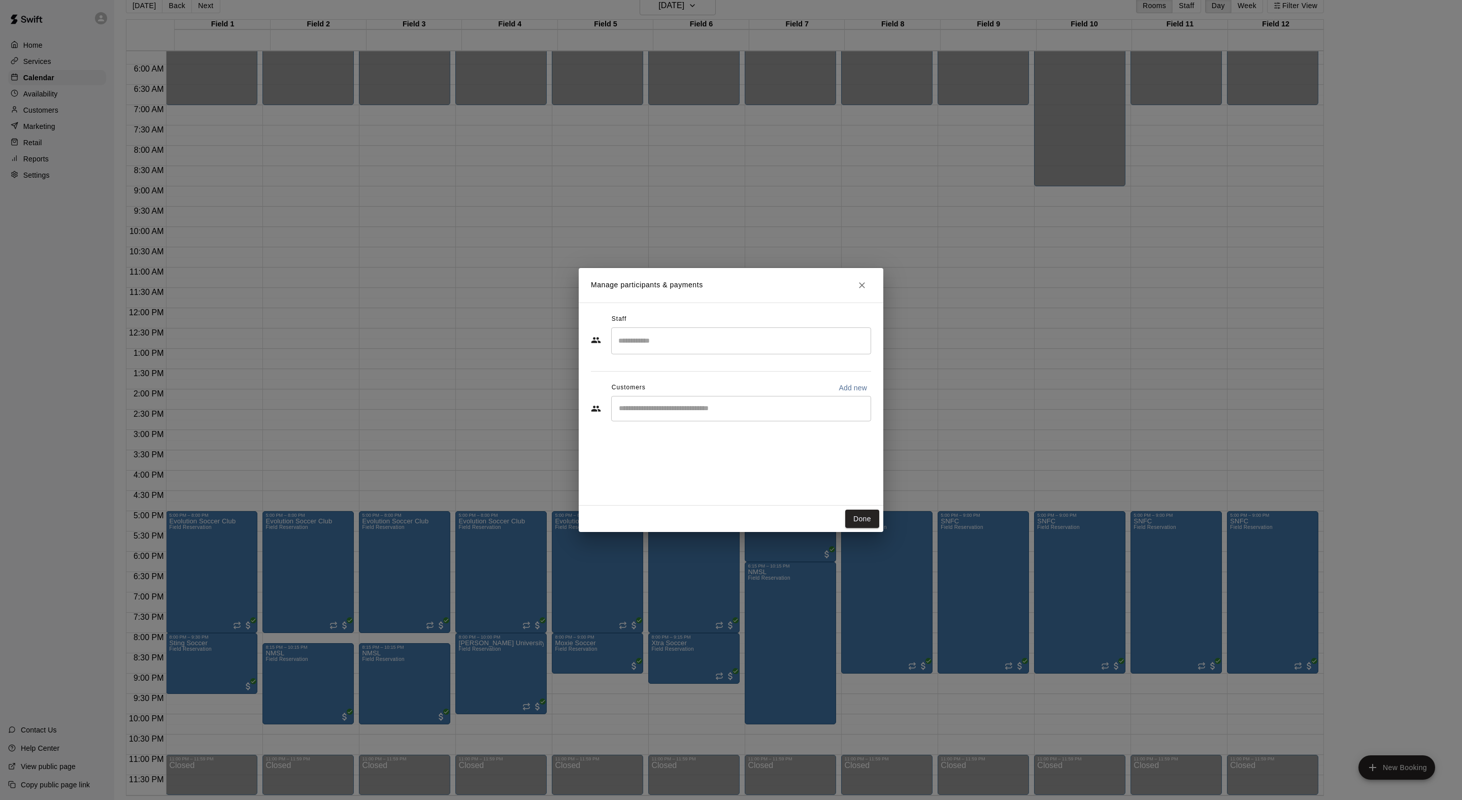
click at [705, 396] on div "Customers Add new" at bounding box center [731, 388] width 280 height 16
click at [705, 414] on input "Start typing to search customers..." at bounding box center [741, 409] width 251 height 10
type input "*****"
click at [730, 462] on span "[EMAIL_ADDRESS][DOMAIN_NAME]" at bounding box center [714, 464] width 109 height 7
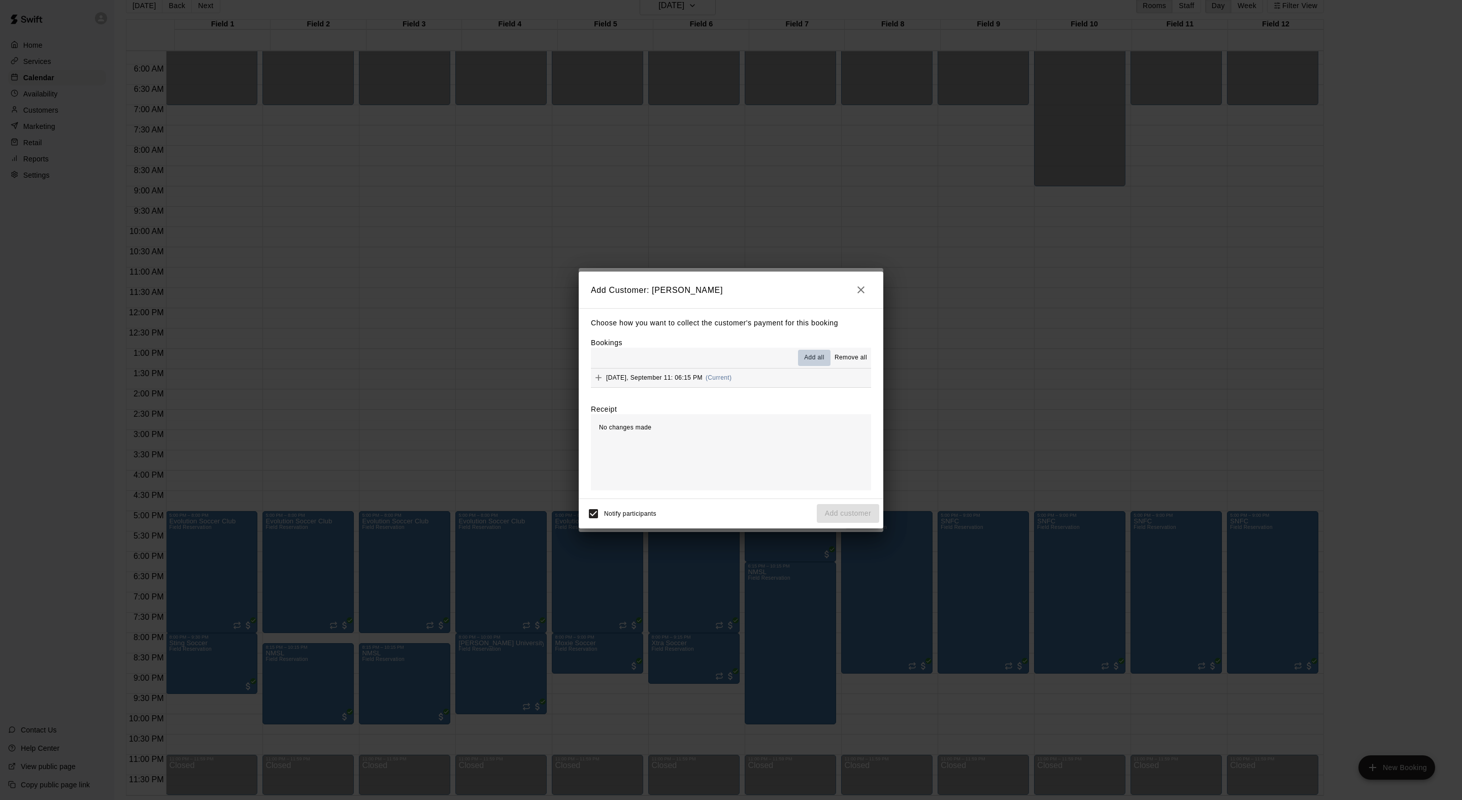
click at [804, 363] on span "Add all" at bounding box center [814, 358] width 20 height 10
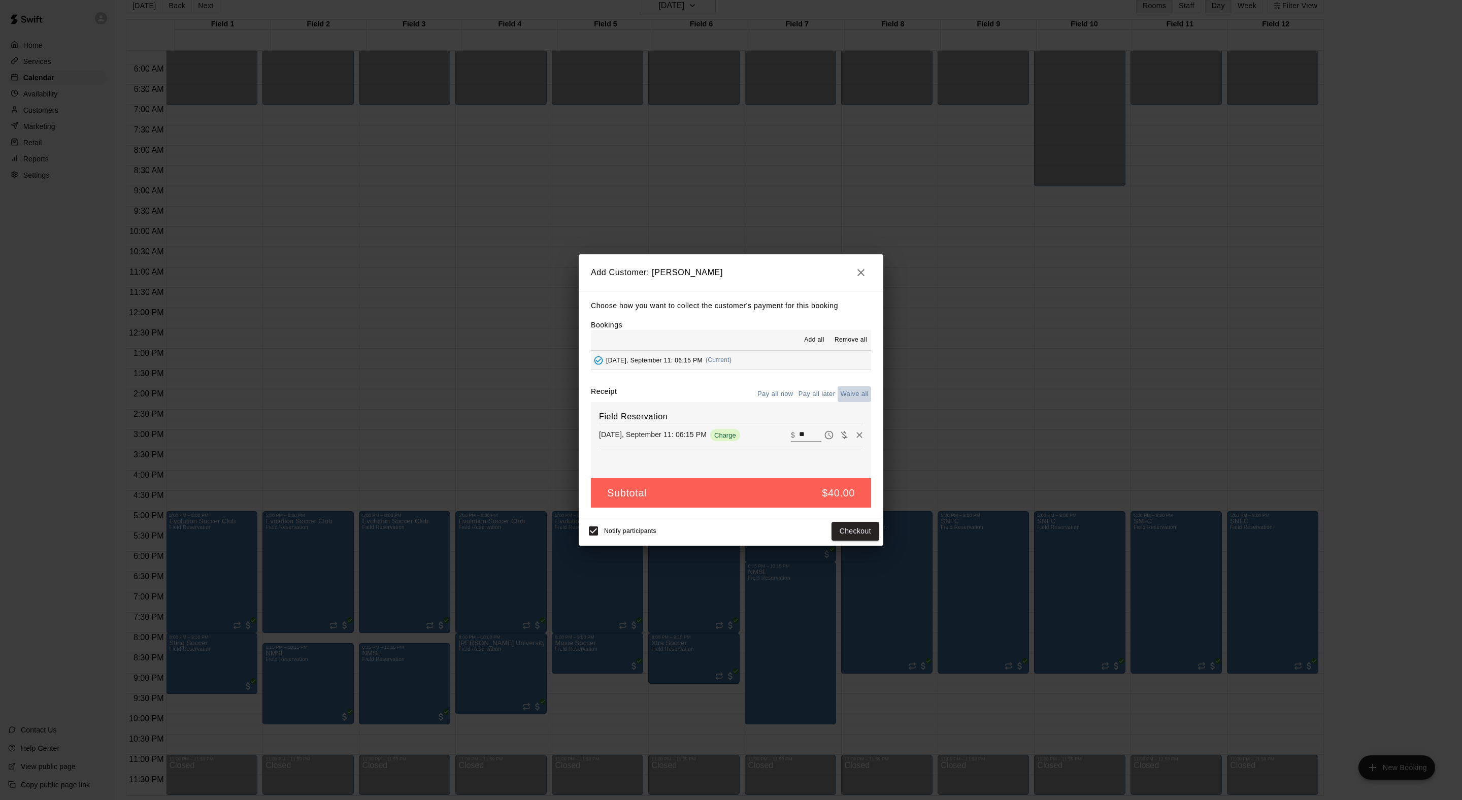
click at [841, 396] on button "Waive all" at bounding box center [855, 394] width 34 height 16
type input "*"
click at [853, 541] on button "Add customer" at bounding box center [848, 531] width 62 height 19
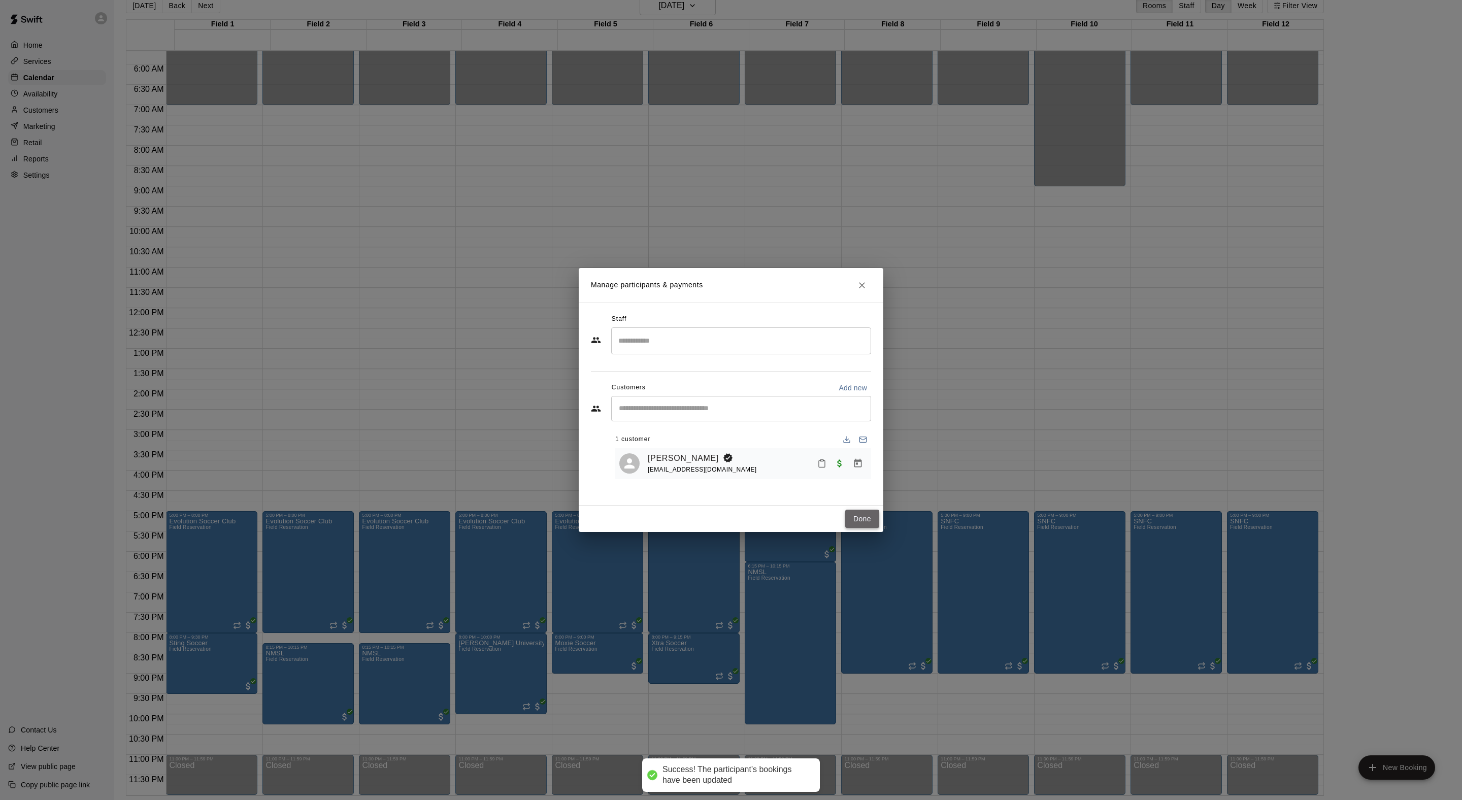
click at [852, 528] on button "Done" at bounding box center [862, 519] width 34 height 19
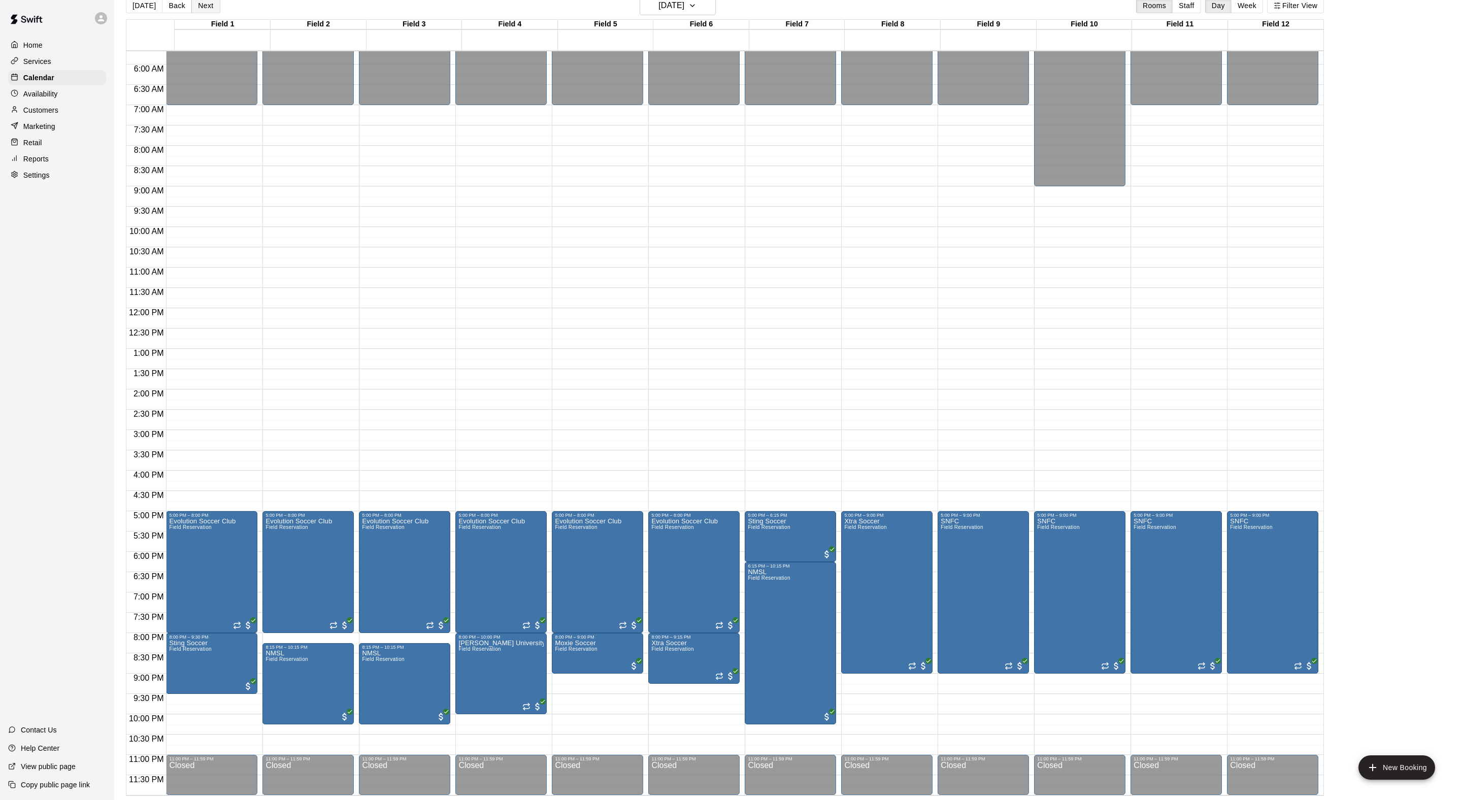
click at [220, 13] on button "Next" at bounding box center [205, 5] width 28 height 15
